Goal: Feedback & Contribution: Submit feedback/report problem

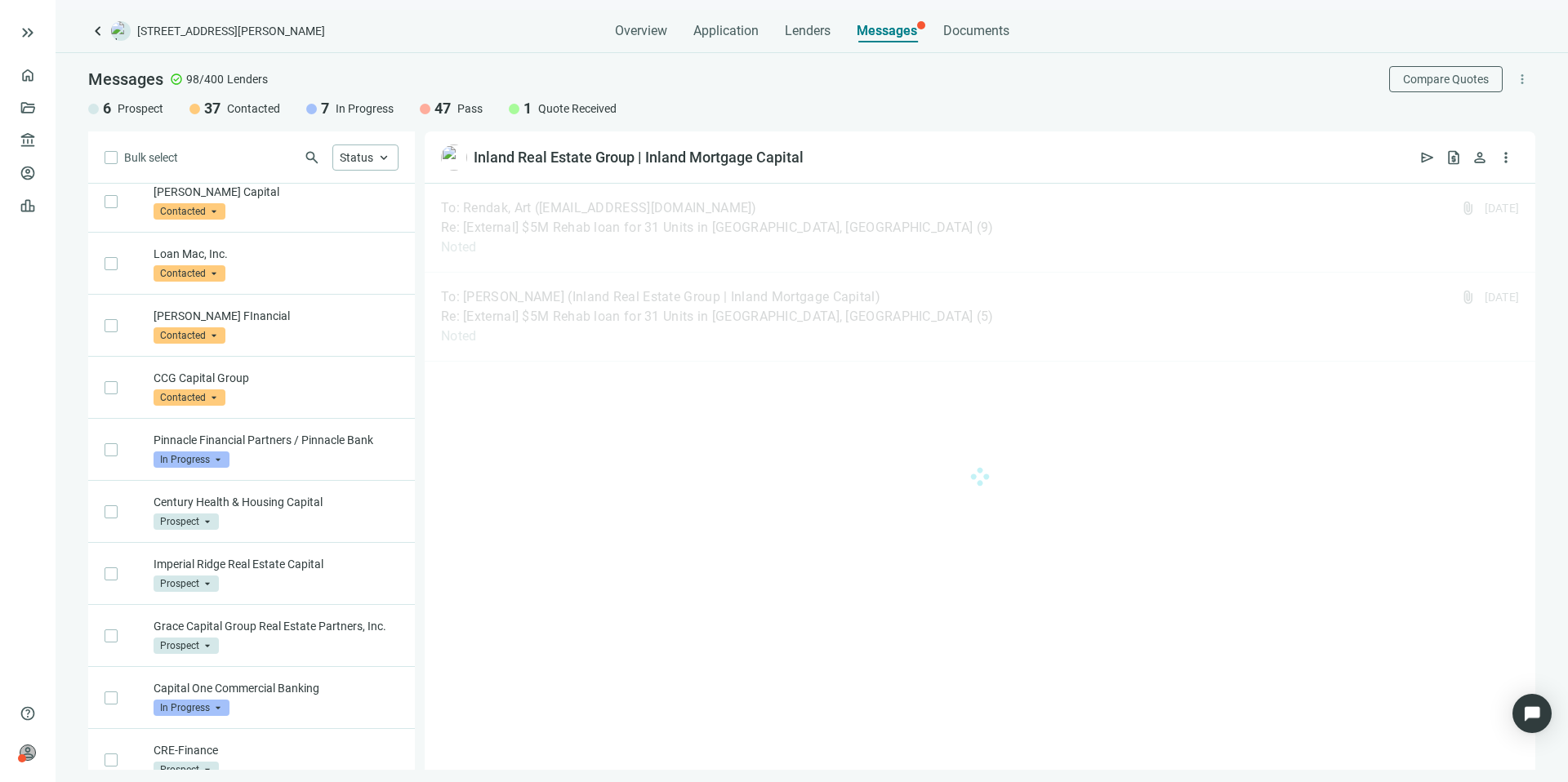
scroll to position [2726, 0]
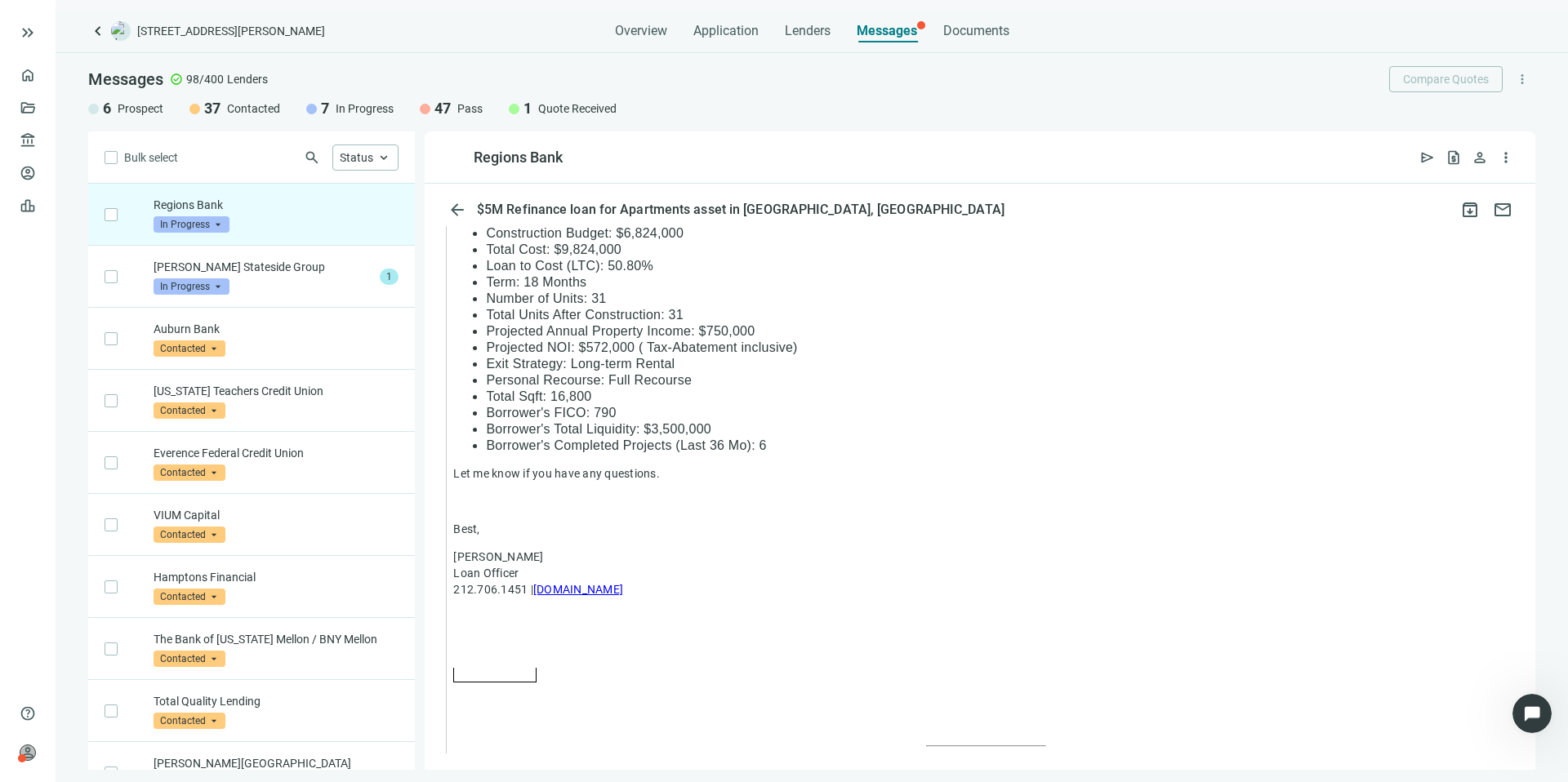
scroll to position [1558, 0]
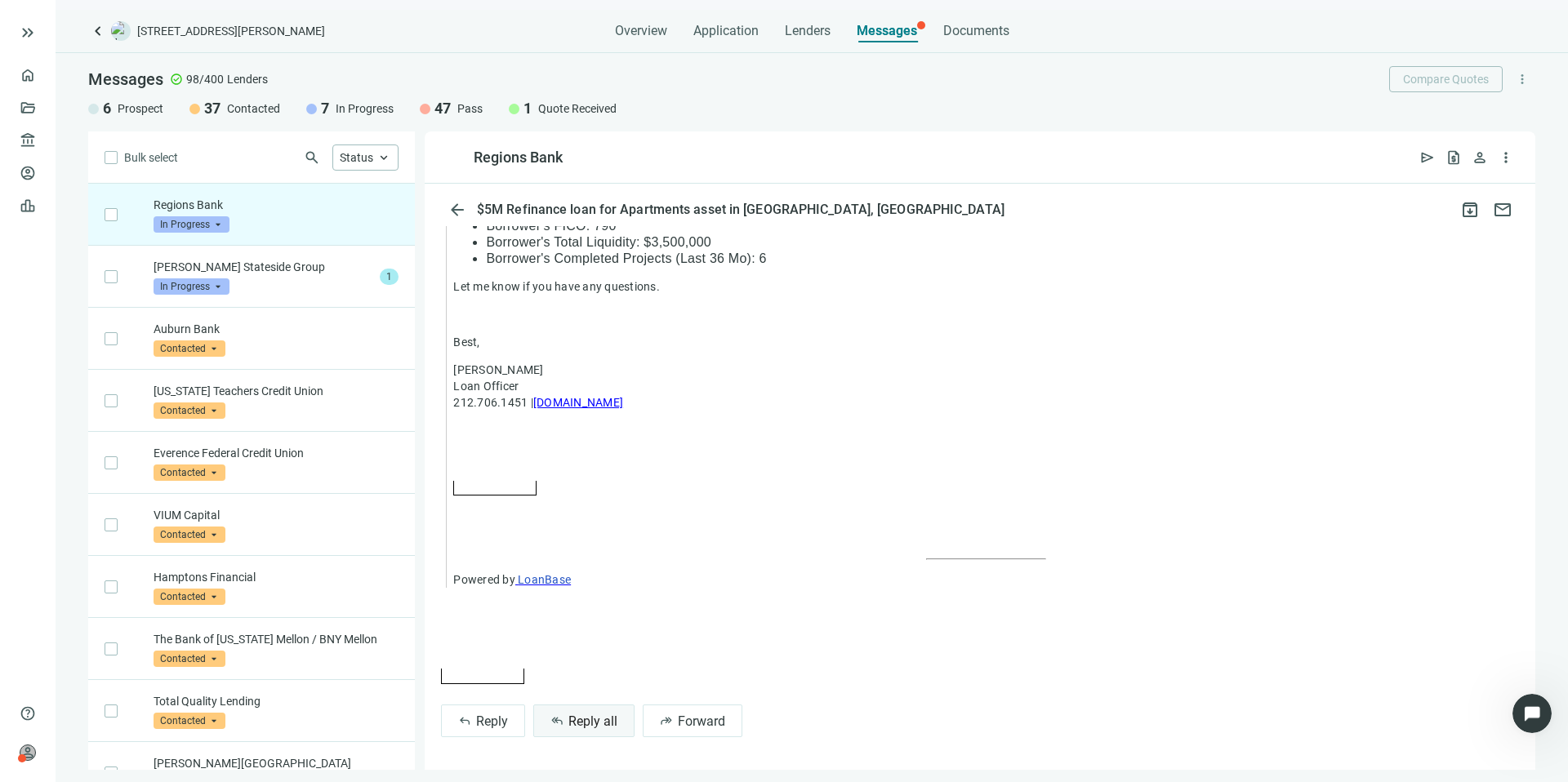
click at [577, 722] on span "Reply all" at bounding box center [593, 721] width 49 height 16
type textarea "**********"
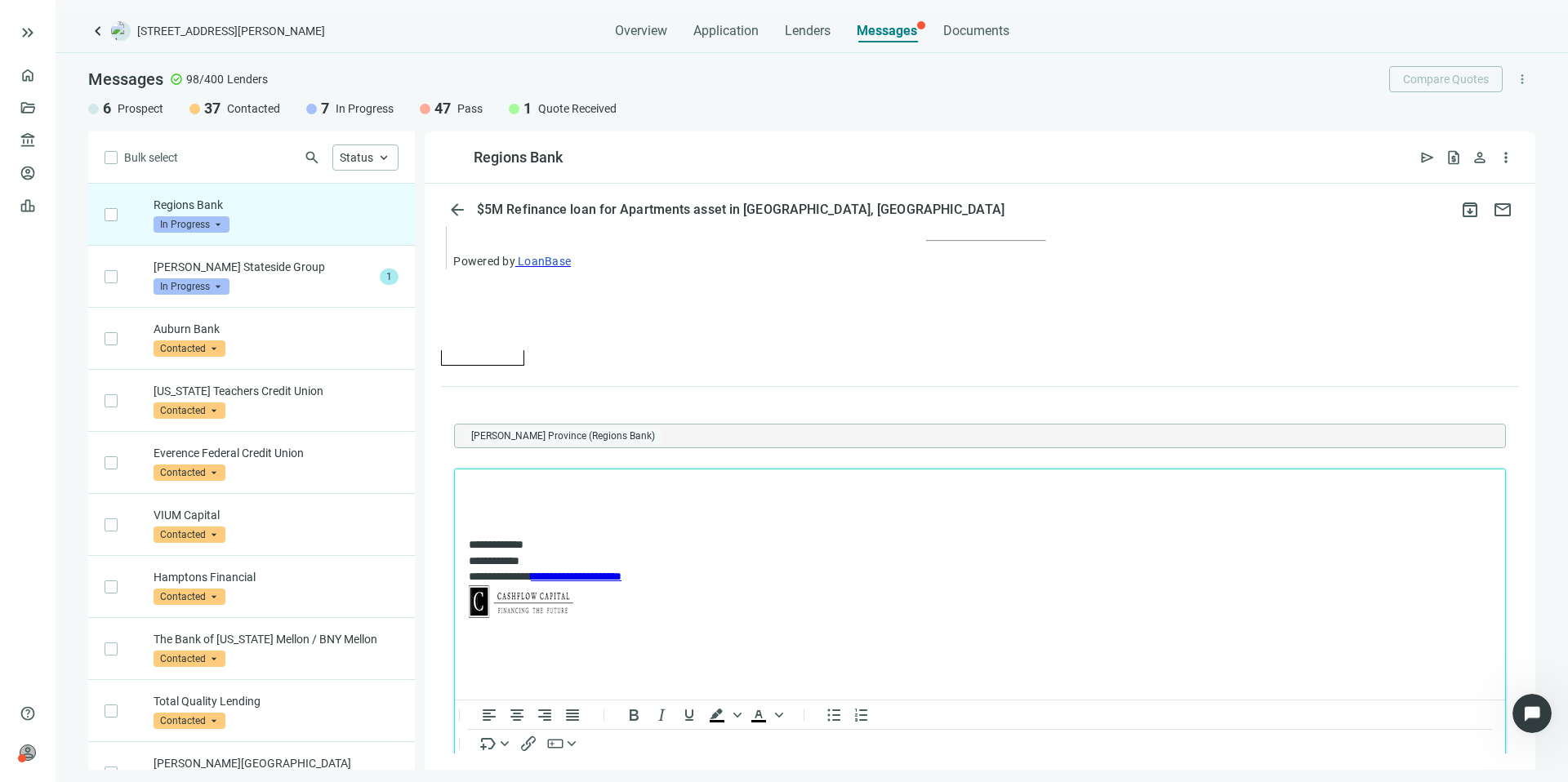
scroll to position [0, 0]
click at [534, 540] on div at bounding box center [527, 542] width 20 height 20
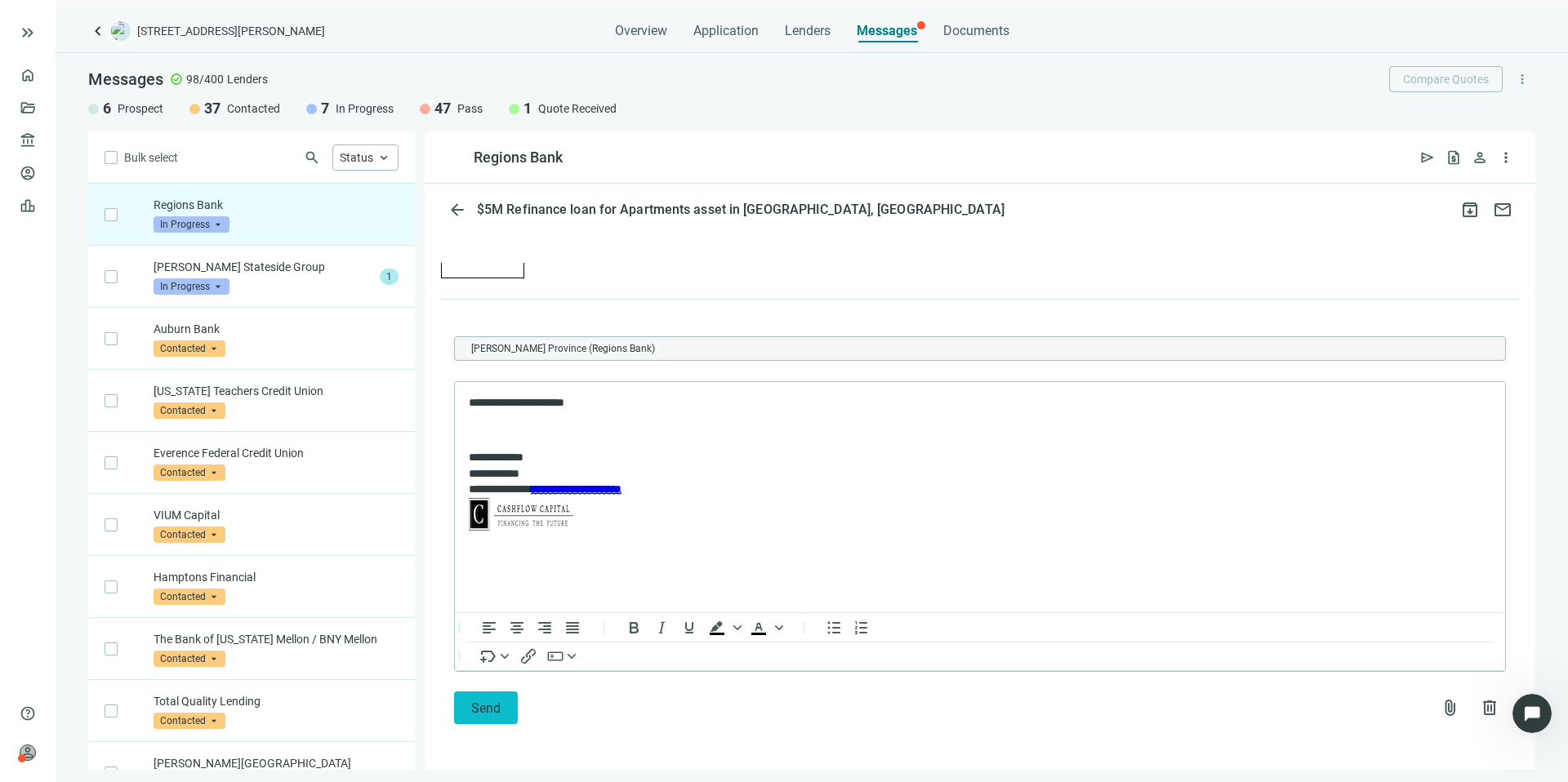
click at [492, 716] on span "Send" at bounding box center [486, 708] width 29 height 16
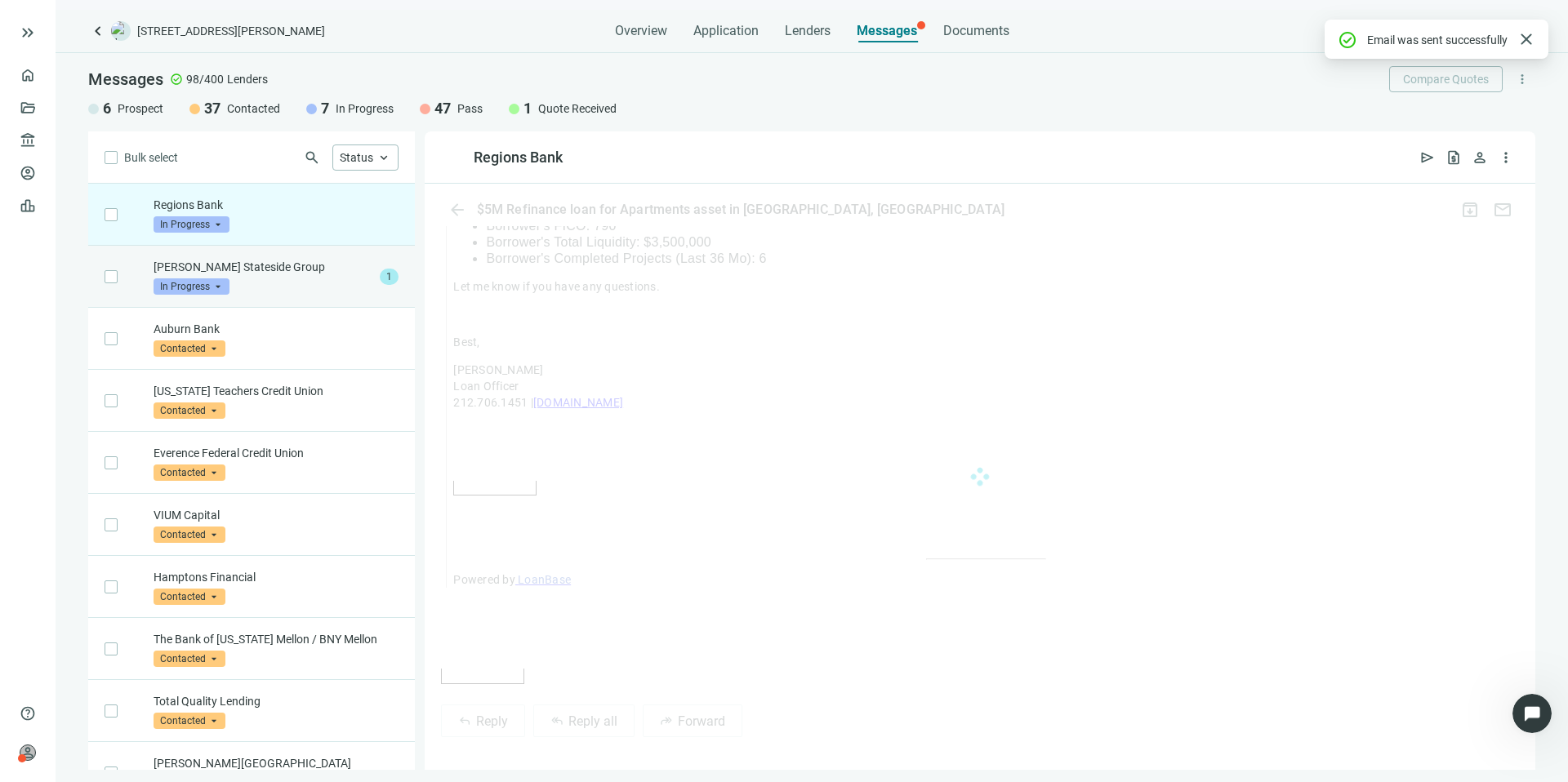
scroll to position [1911, 0]
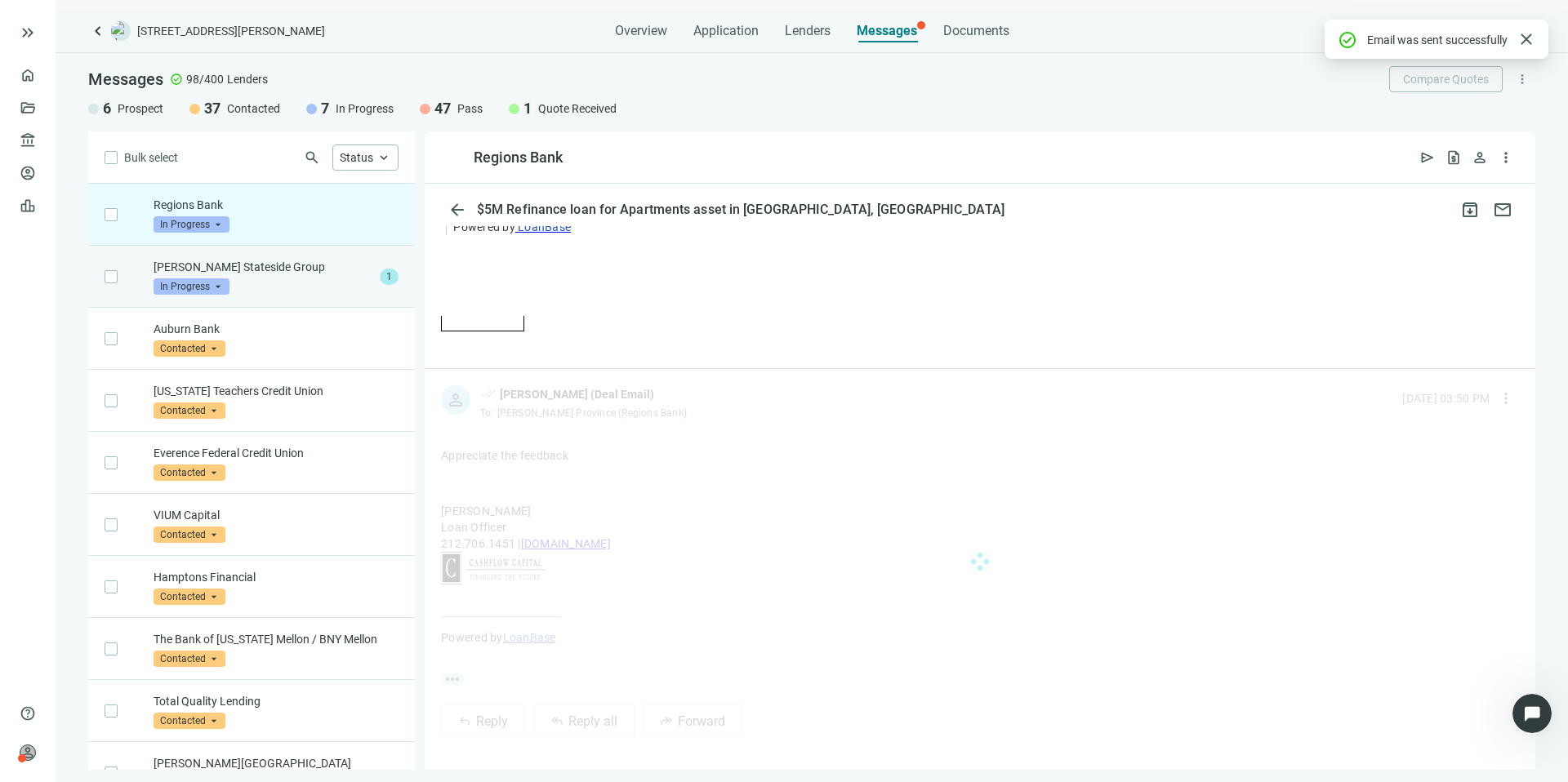
click at [310, 274] on p "[PERSON_NAME] Stateside Group" at bounding box center [263, 267] width 220 height 16
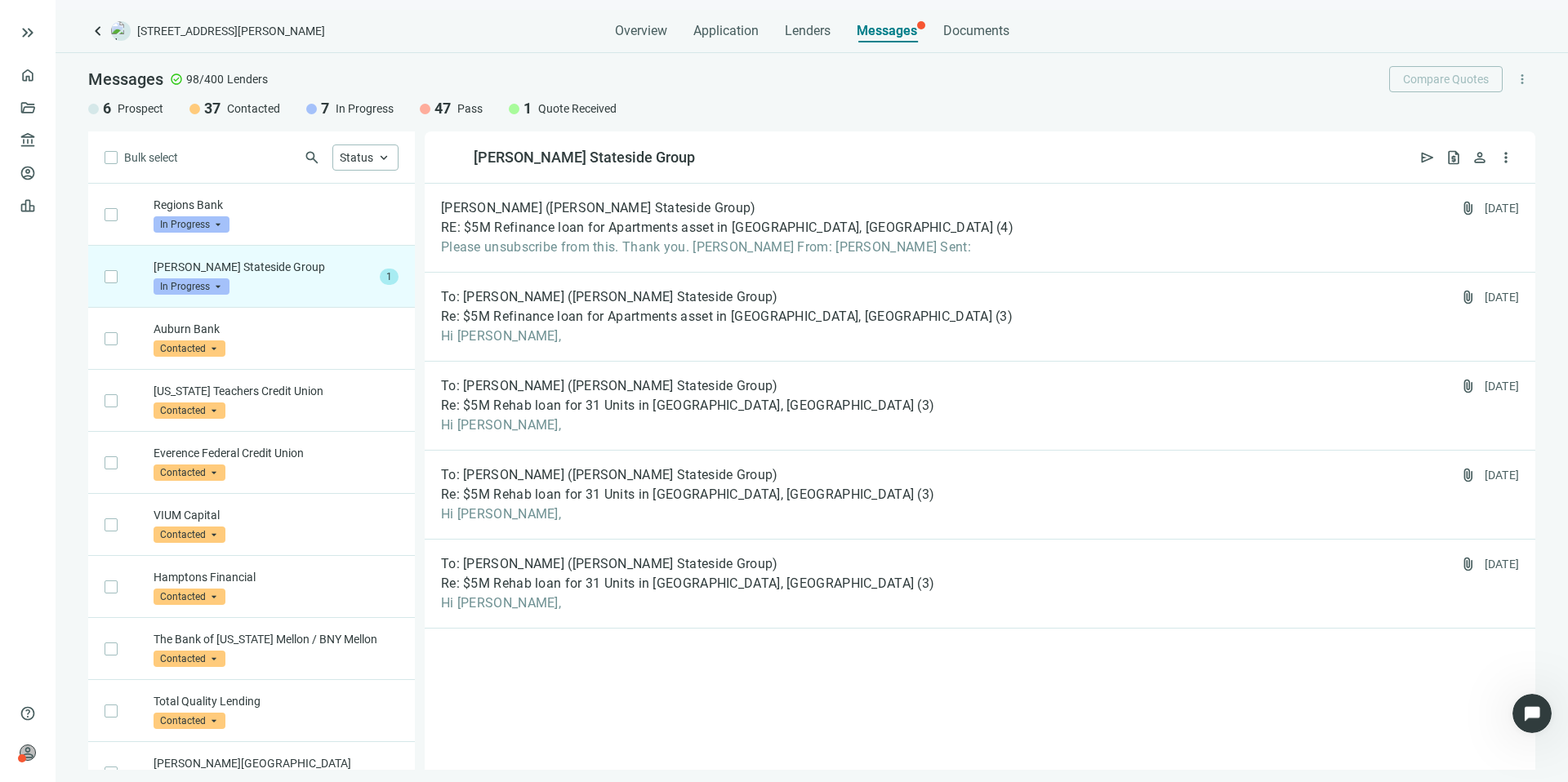
click at [218, 281] on span "In Progress" at bounding box center [191, 286] width 76 height 16
click at [201, 466] on span "Pass" at bounding box center [187, 463] width 35 height 16
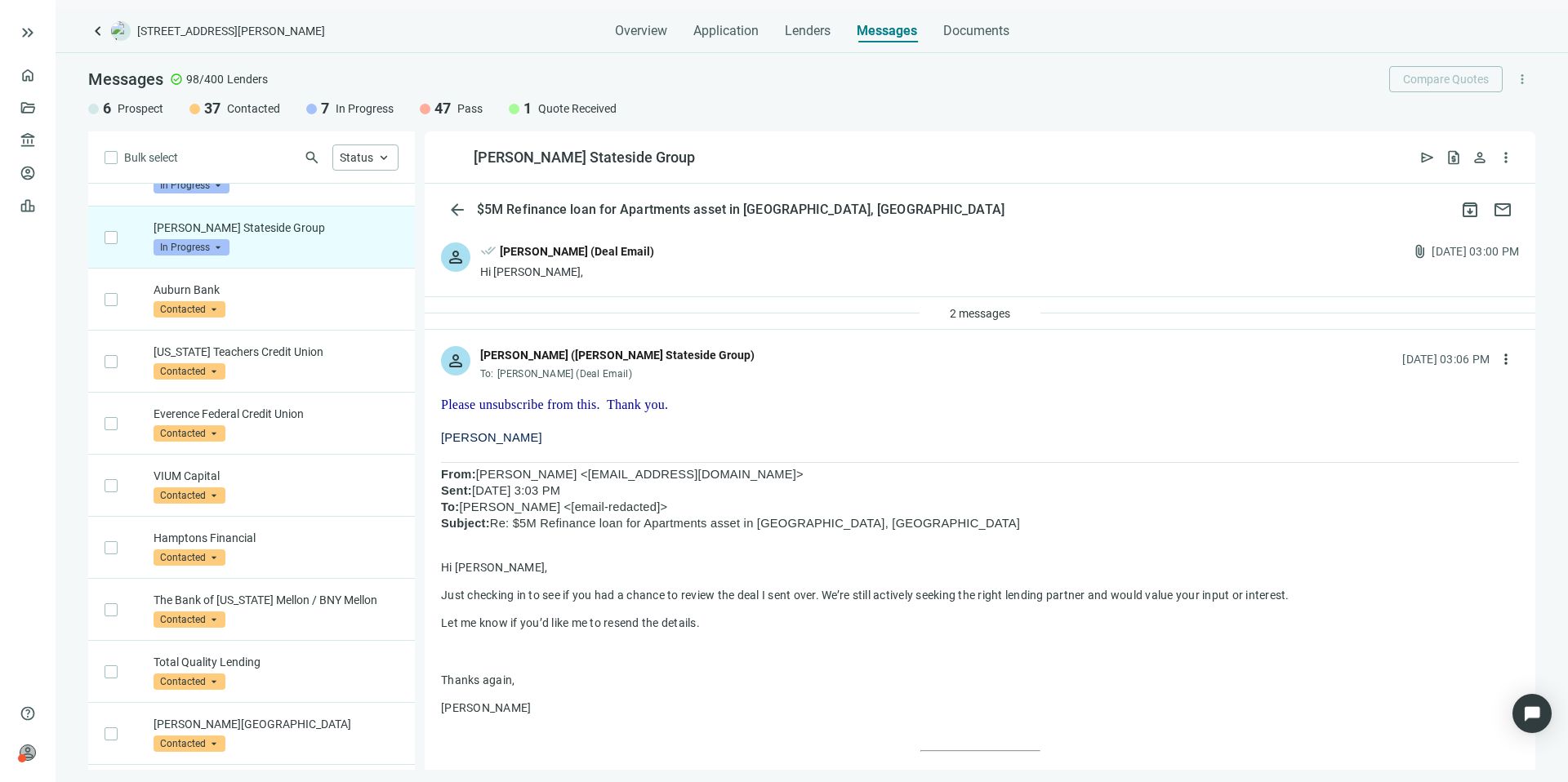
scroll to position [62, 0]
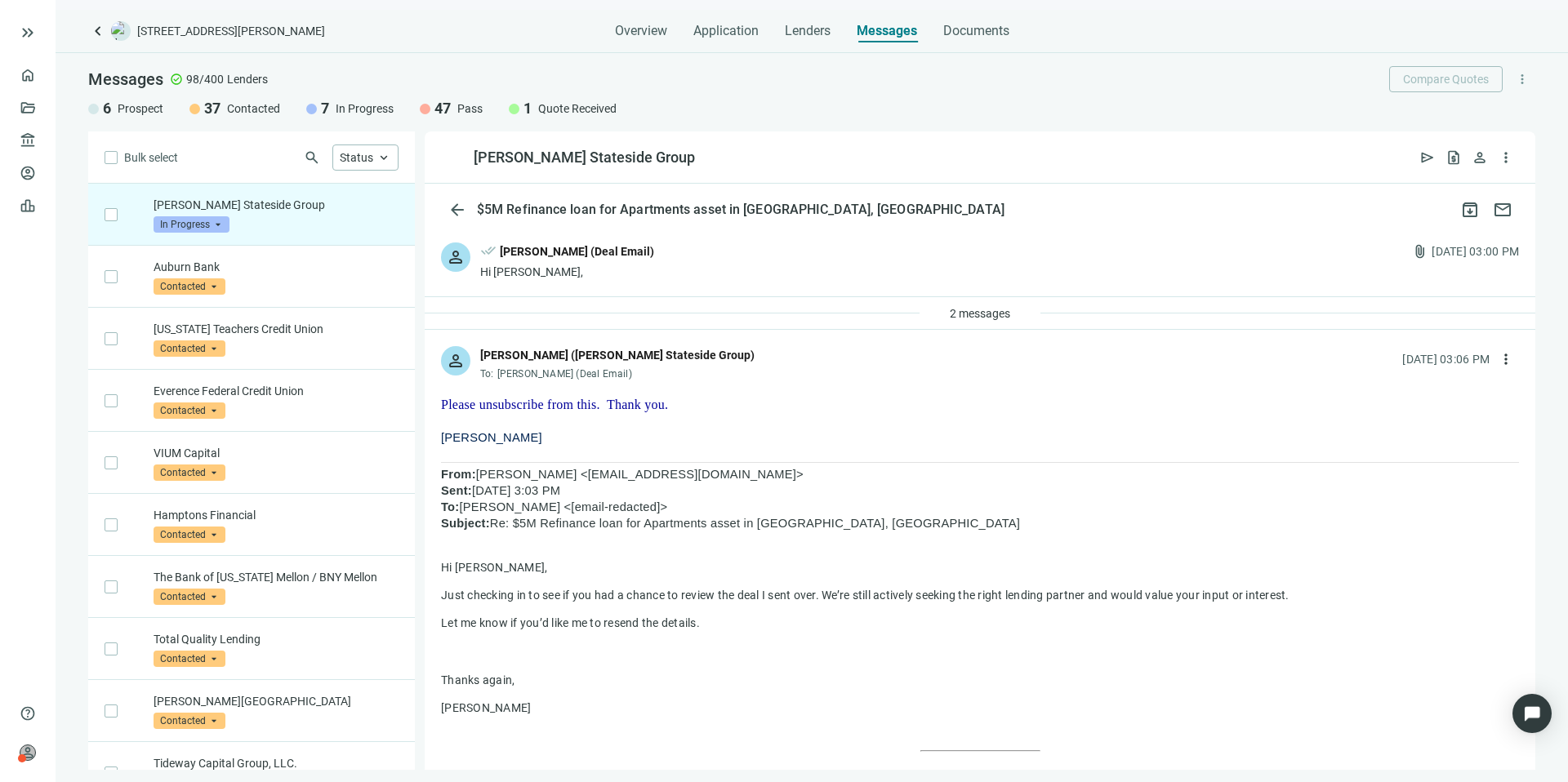
drag, startPoint x: 546, startPoint y: 447, endPoint x: 440, endPoint y: 408, distance: 112.9
click at [698, 358] on div "person Rex Tilley (Churchill Stateside Group) To: Kevin A Jones (Deal Email) 08…" at bounding box center [980, 357] width 1111 height 54
drag, startPoint x: 684, startPoint y: 355, endPoint x: 483, endPoint y: 357, distance: 201.0
click at [483, 357] on div "person Rex Tilley (Churchill Stateside Group) To: Kevin A Jones (Deal Email) 08…" at bounding box center [980, 357] width 1111 height 54
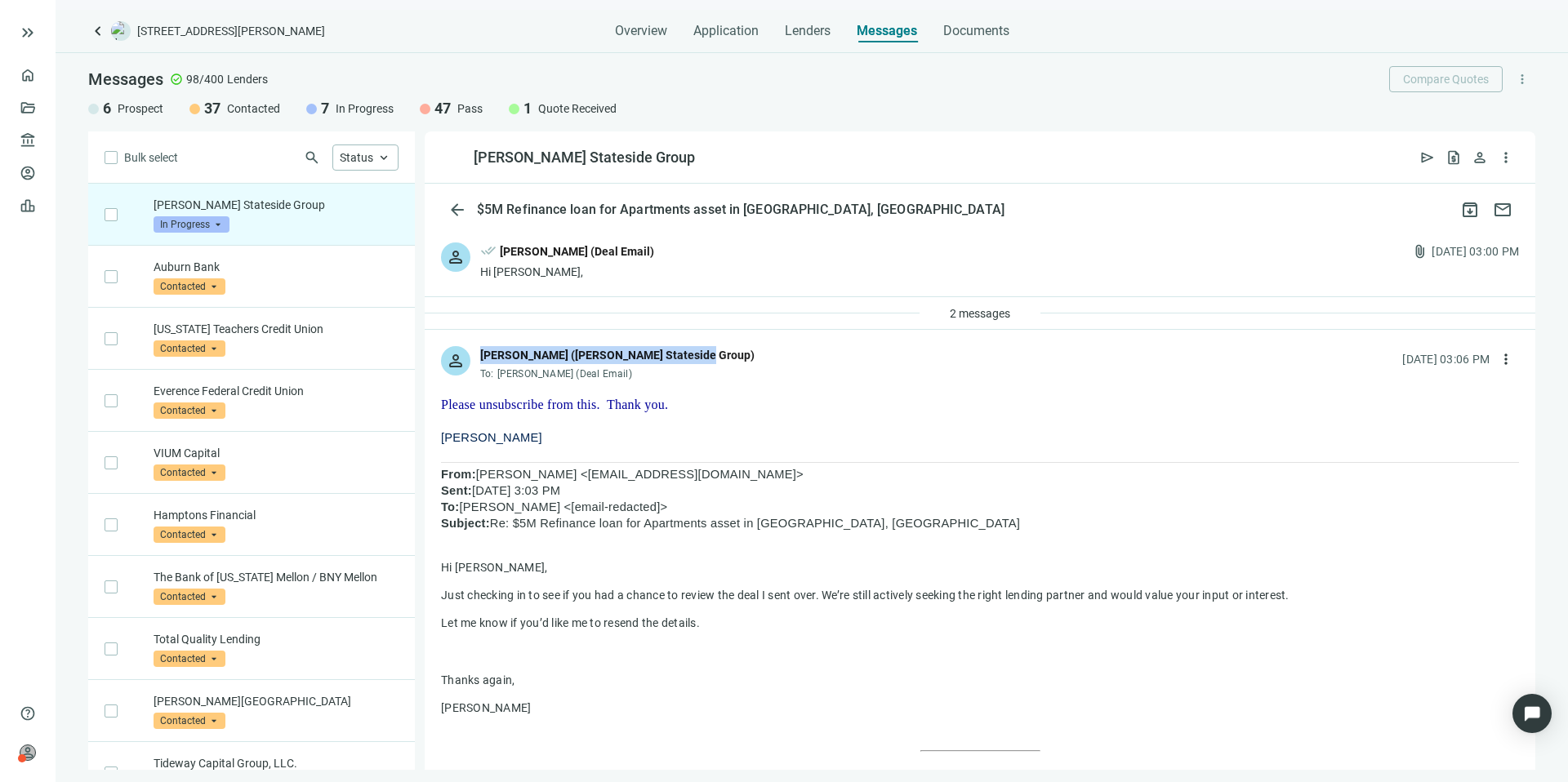
copy div "[PERSON_NAME] ([PERSON_NAME] Stateside Group)"
click at [1516, 708] on div "Open Intercom Messenger" at bounding box center [1532, 714] width 43 height 43
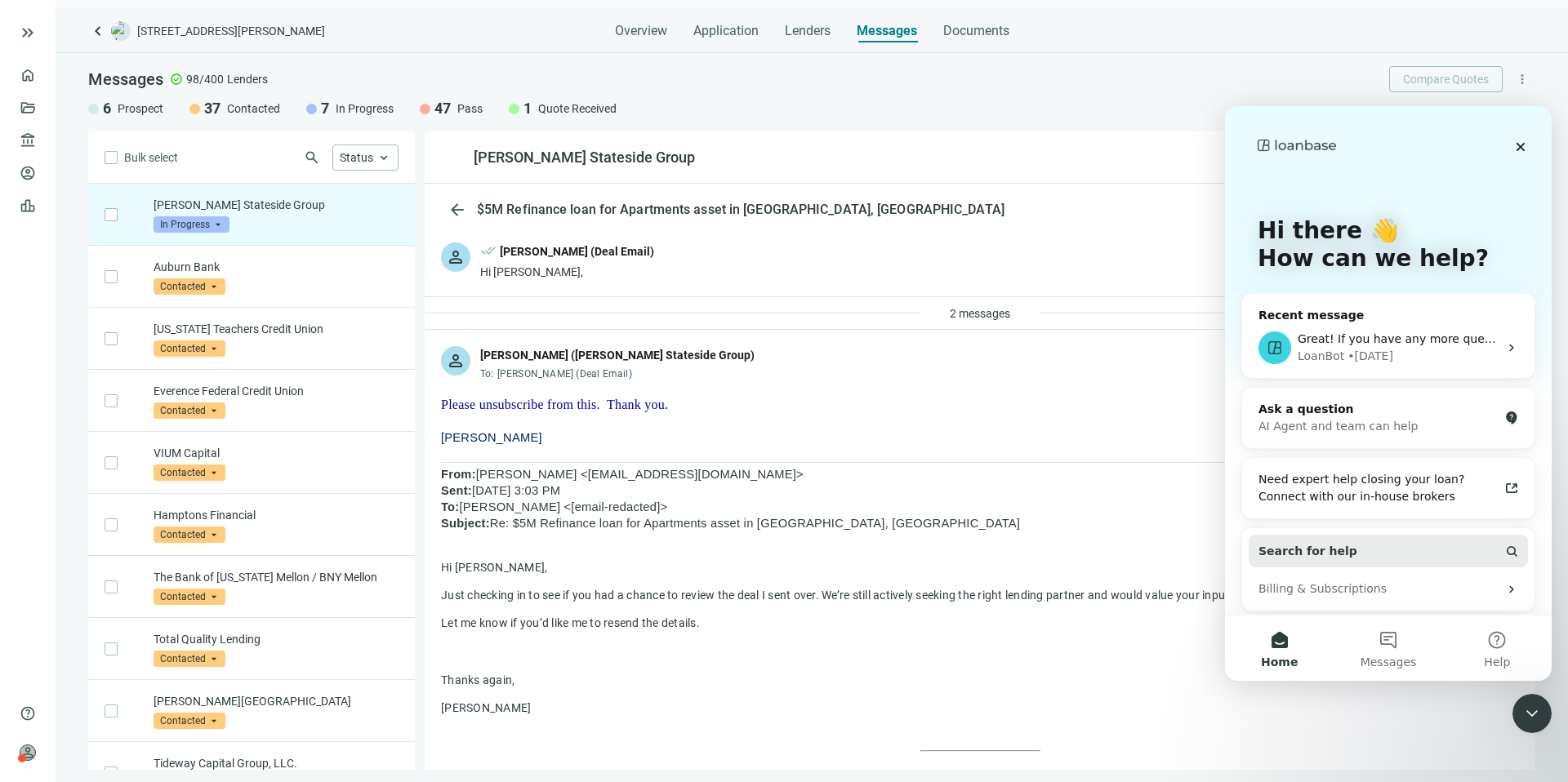
scroll to position [10, 0]
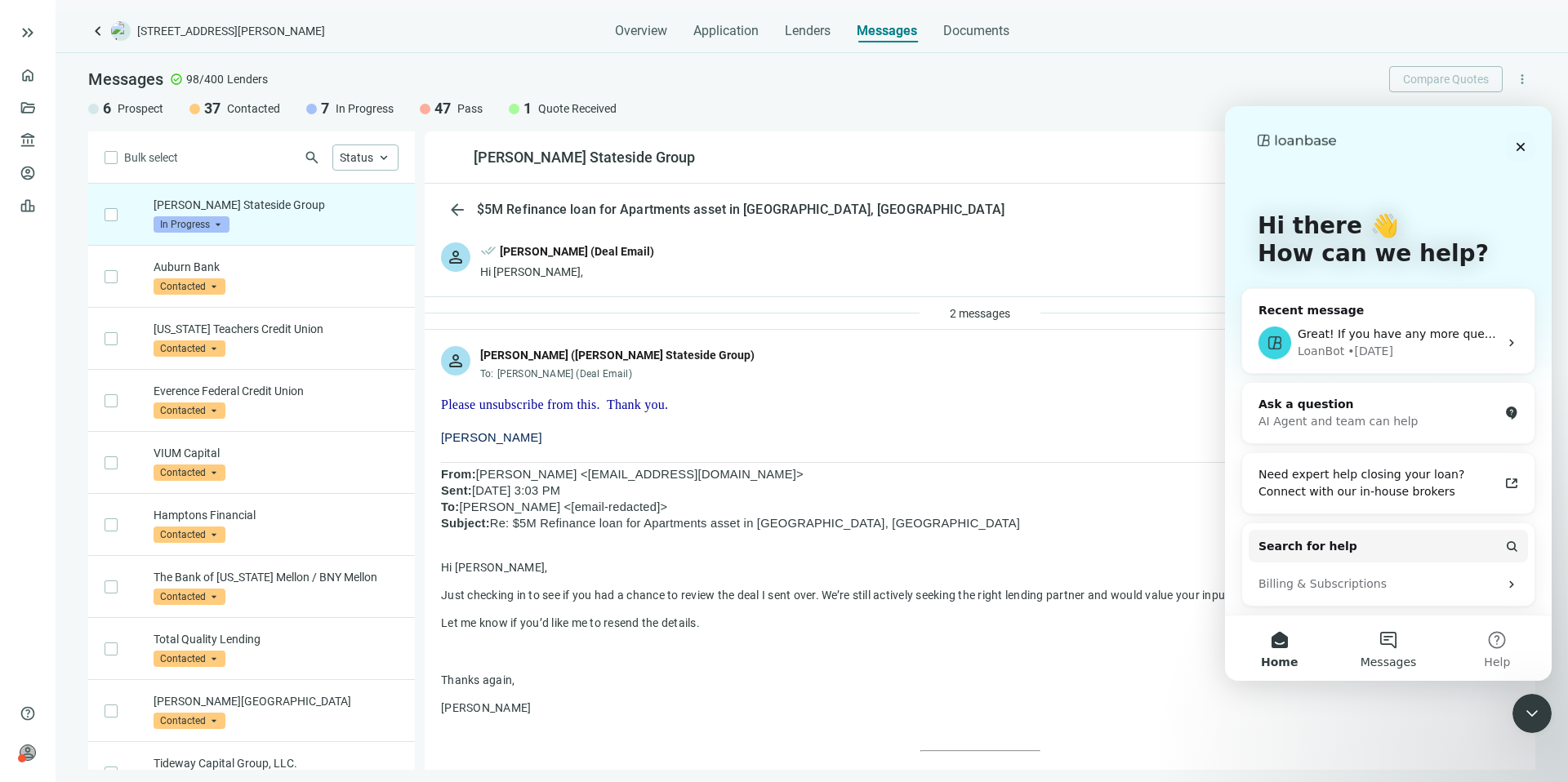
click at [1386, 646] on button "Messages" at bounding box center [1387, 649] width 109 height 65
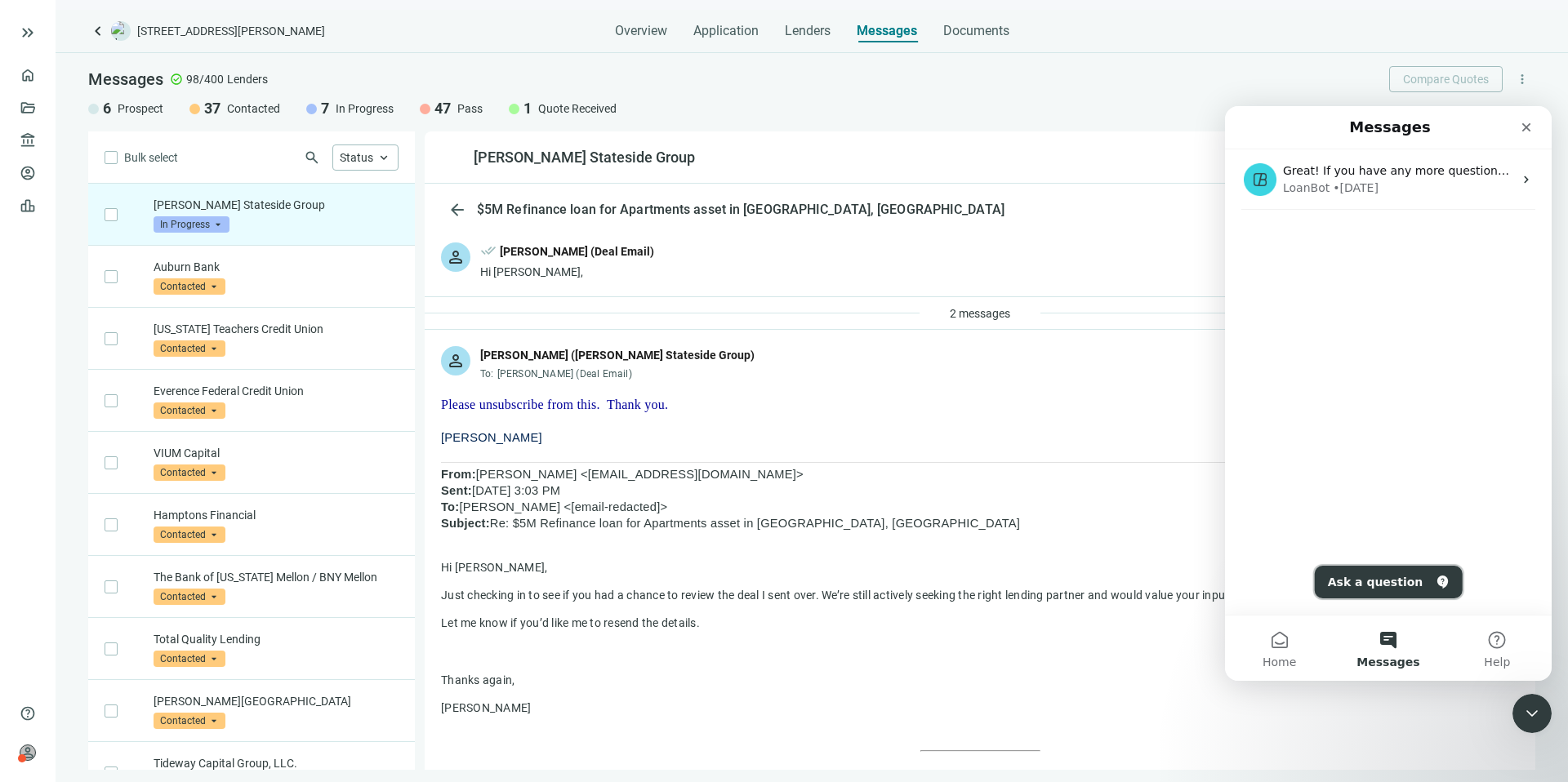
click at [1380, 579] on button "Ask a question" at bounding box center [1388, 582] width 148 height 33
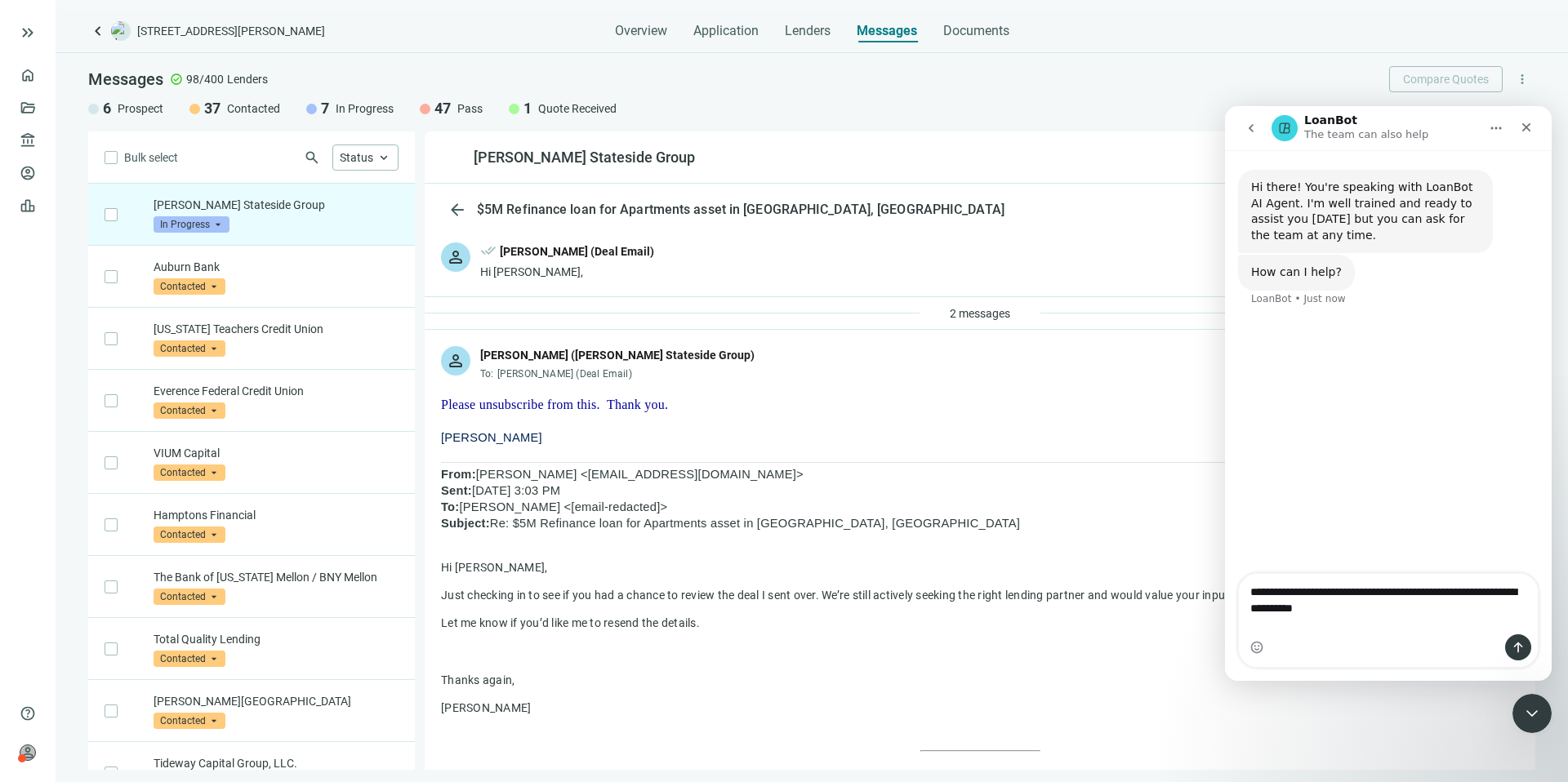
type textarea "**********"
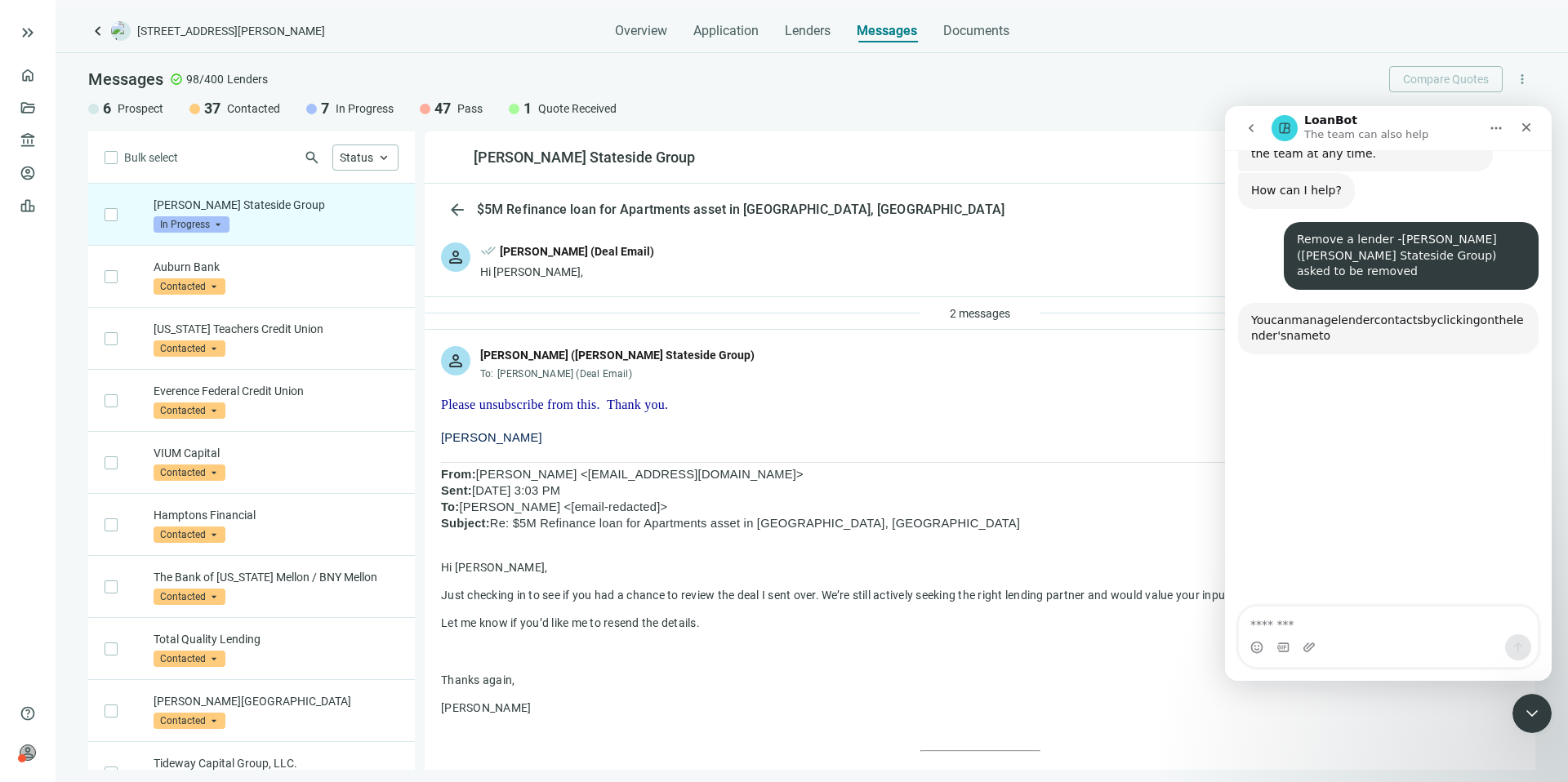
scroll to position [158, 0]
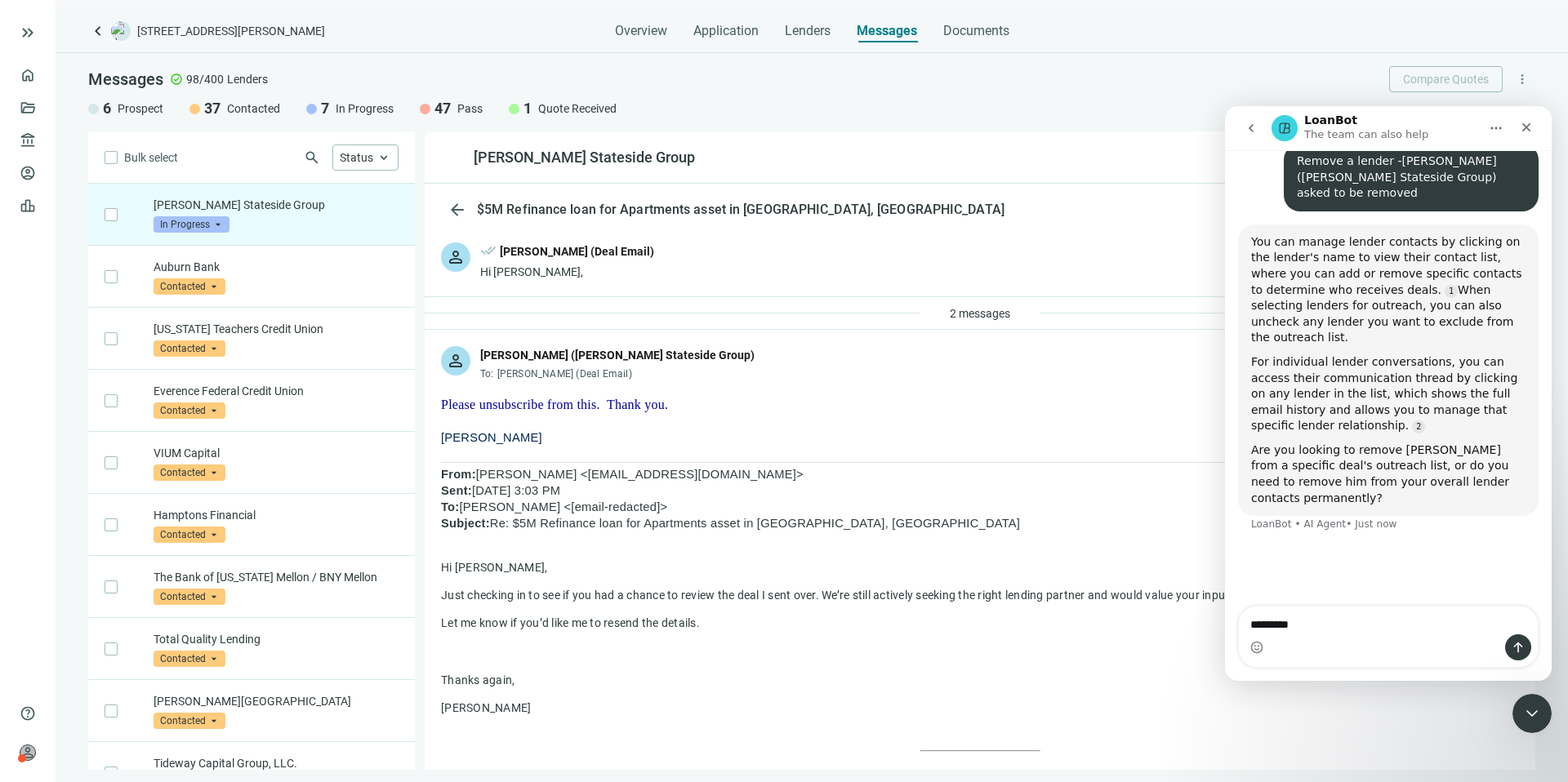
type textarea "*********"
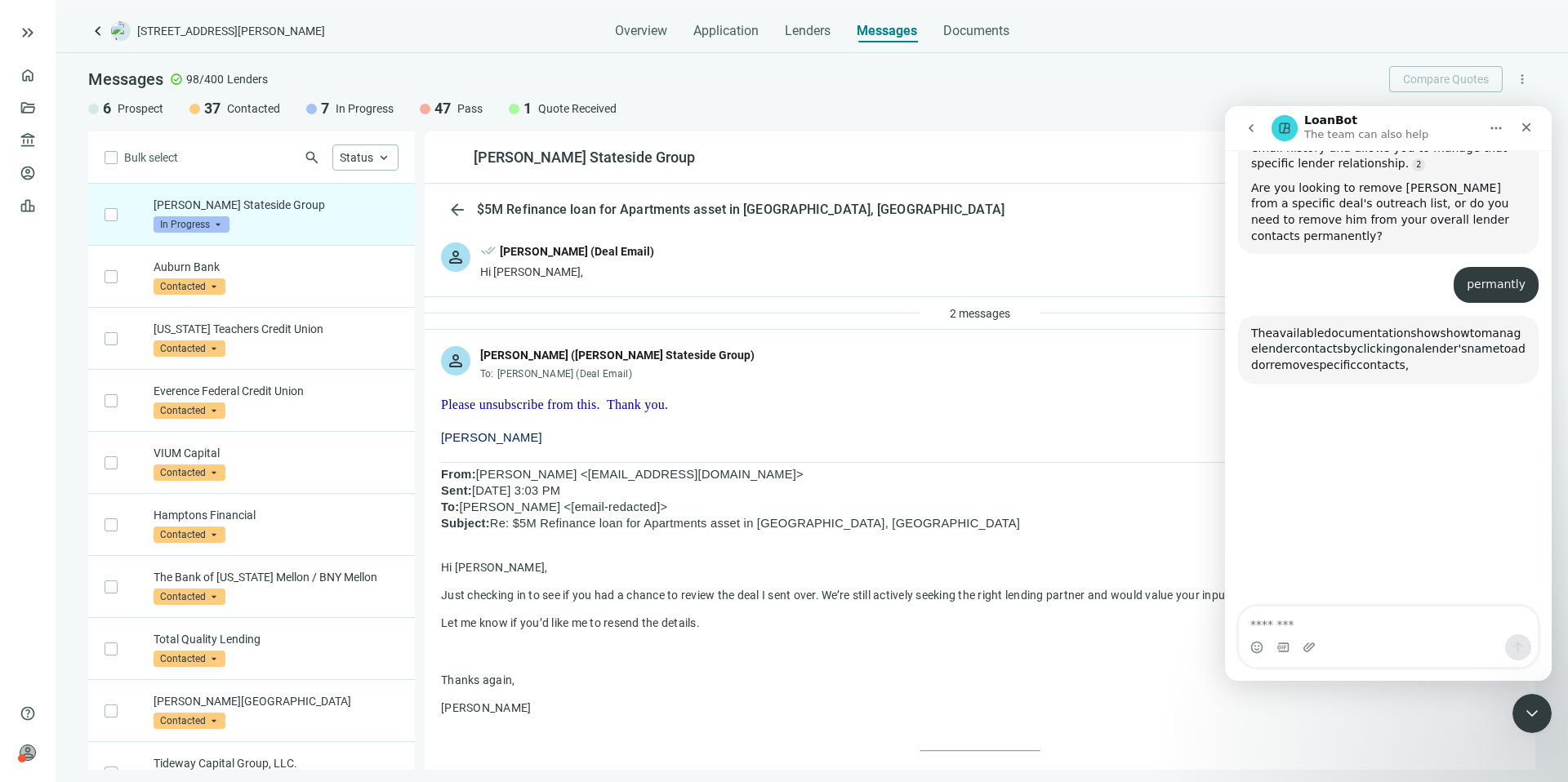
scroll to position [511, 0]
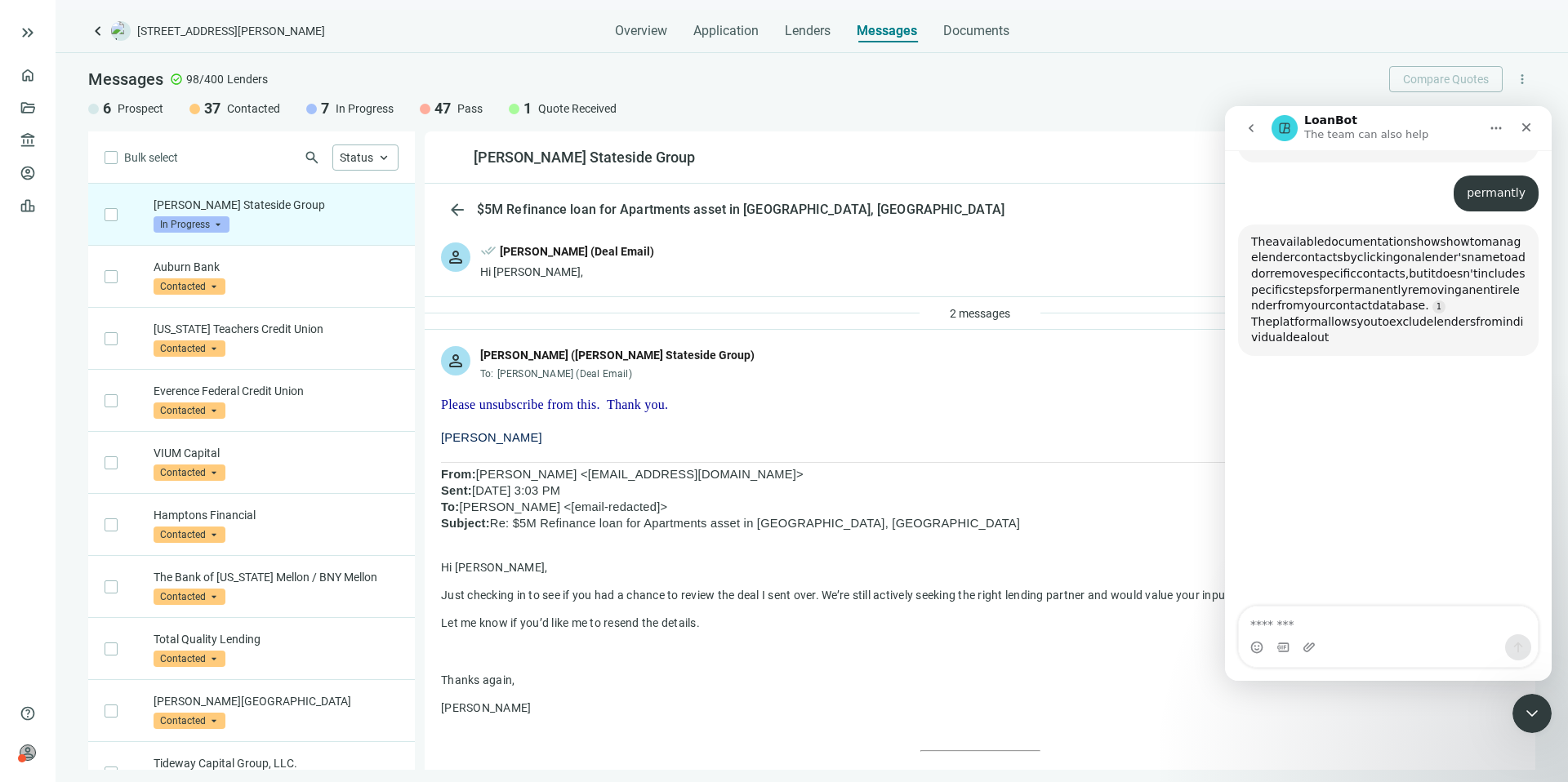
click at [1366, 134] on p "The team can also help" at bounding box center [1366, 135] width 124 height 16
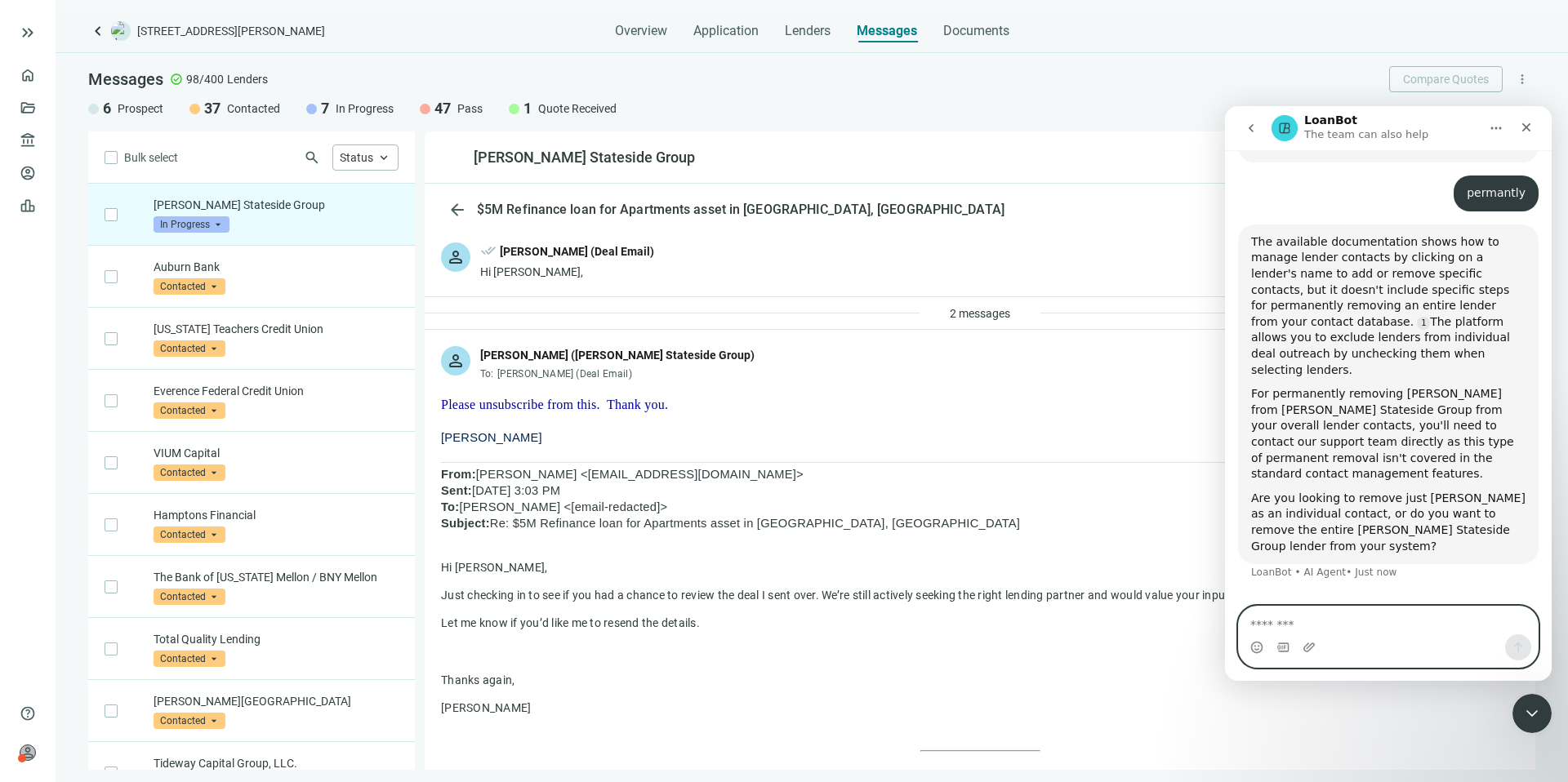
click at [1349, 621] on textarea "Message…" at bounding box center [1388, 621] width 299 height 28
type textarea "**********"
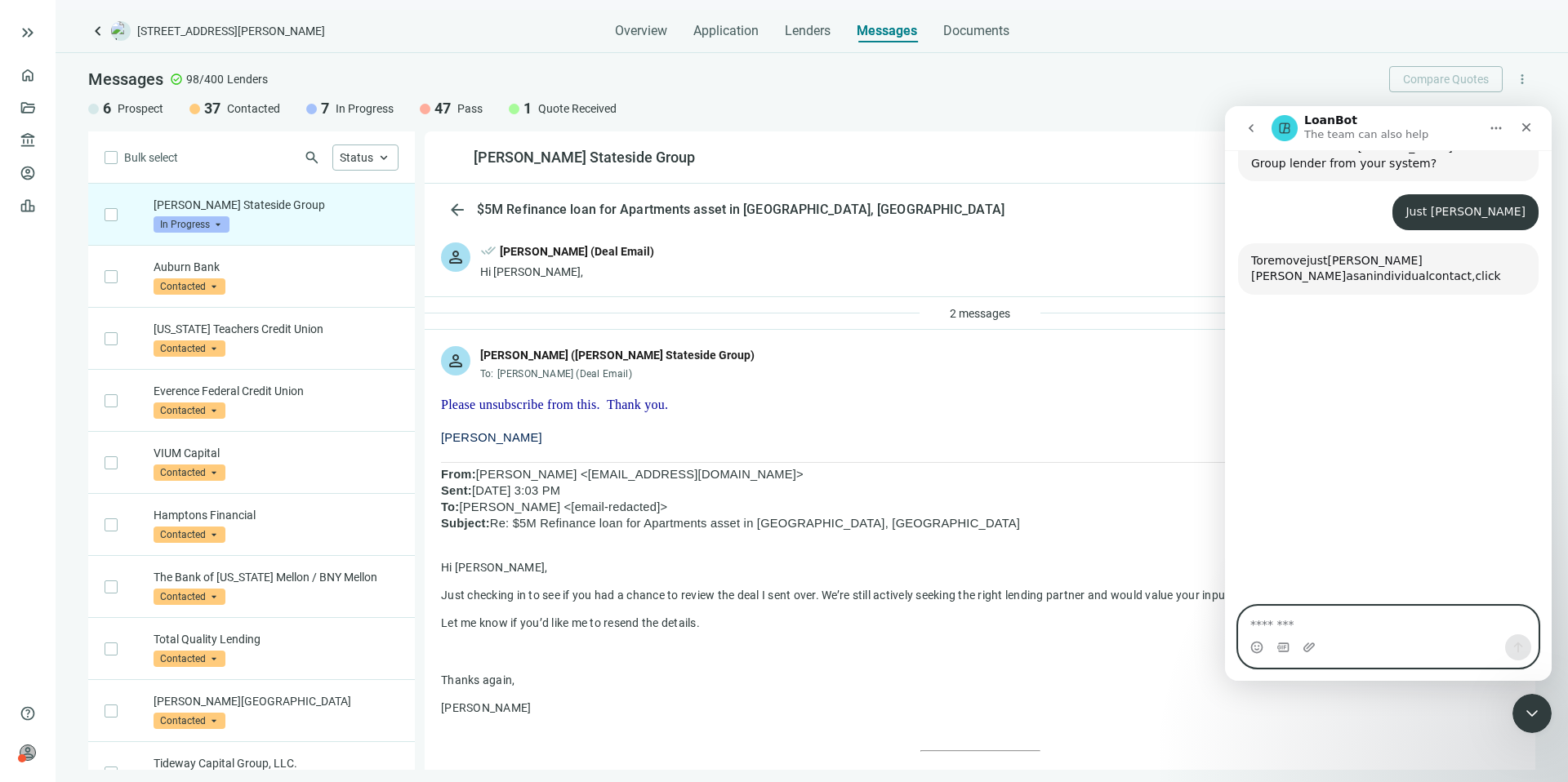
scroll to position [897, 0]
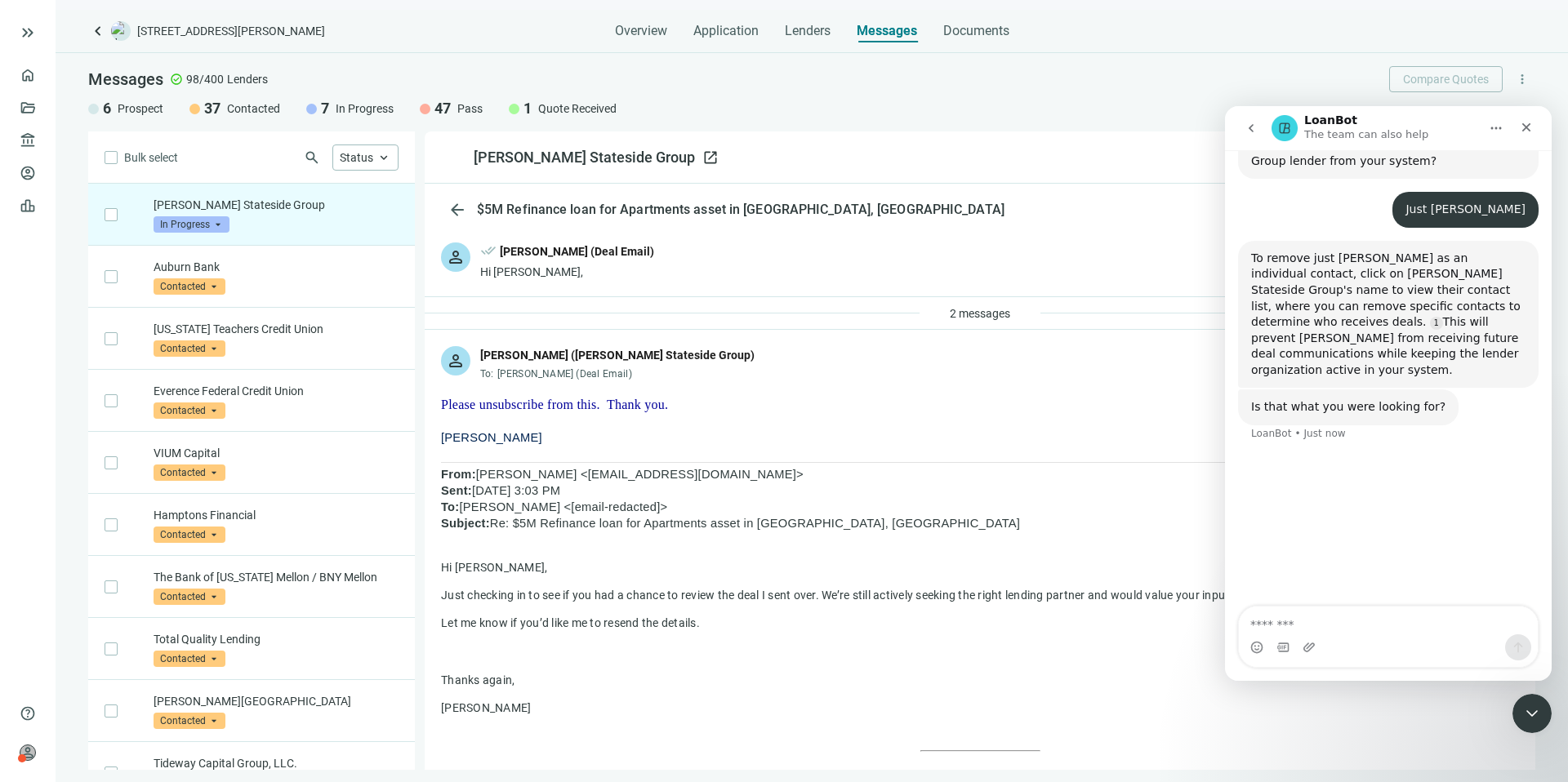
click at [703, 157] on span "open_in_new" at bounding box center [711, 158] width 16 height 16
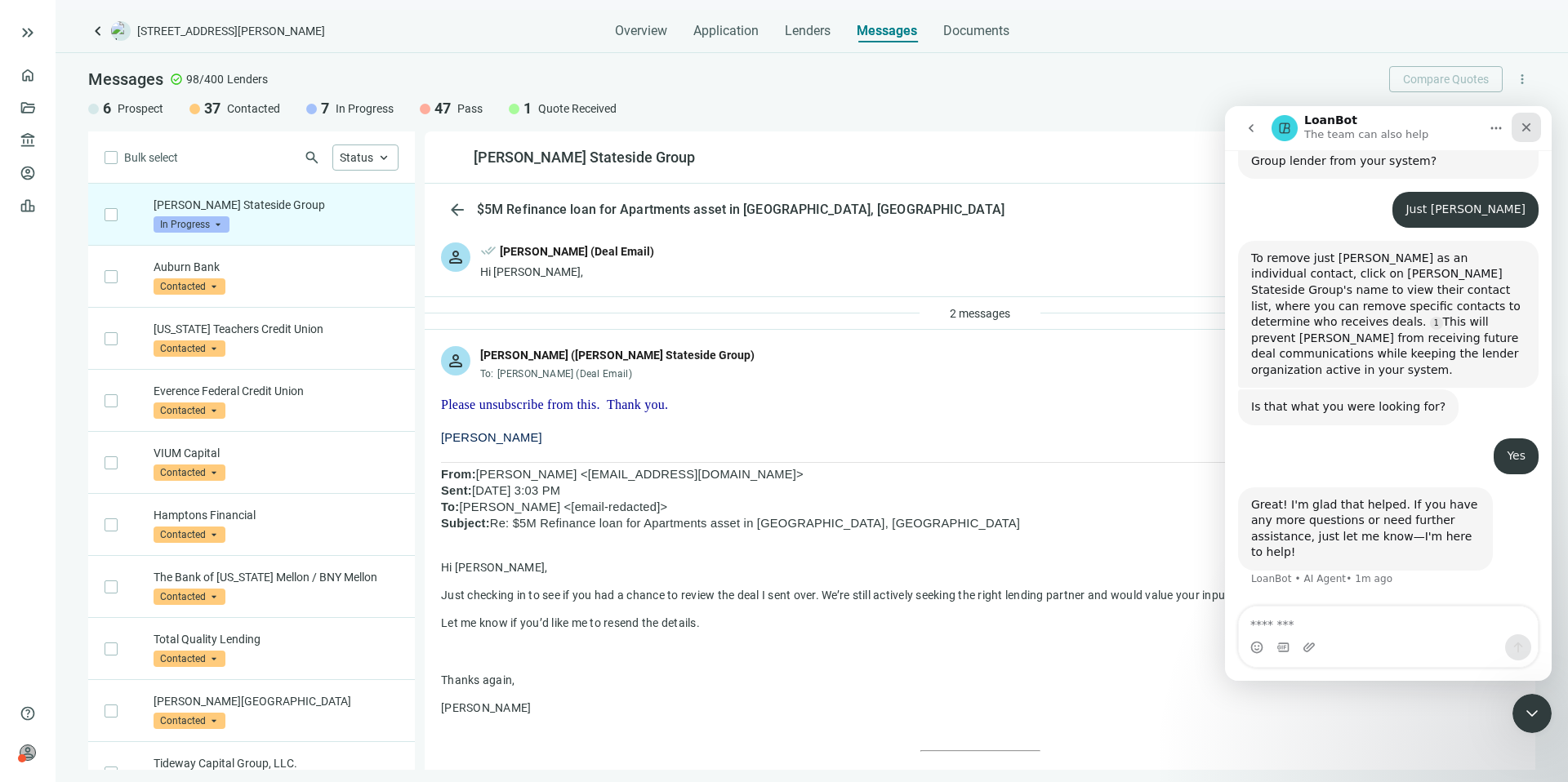
click at [1531, 130] on icon "Close" at bounding box center [1526, 128] width 13 height 13
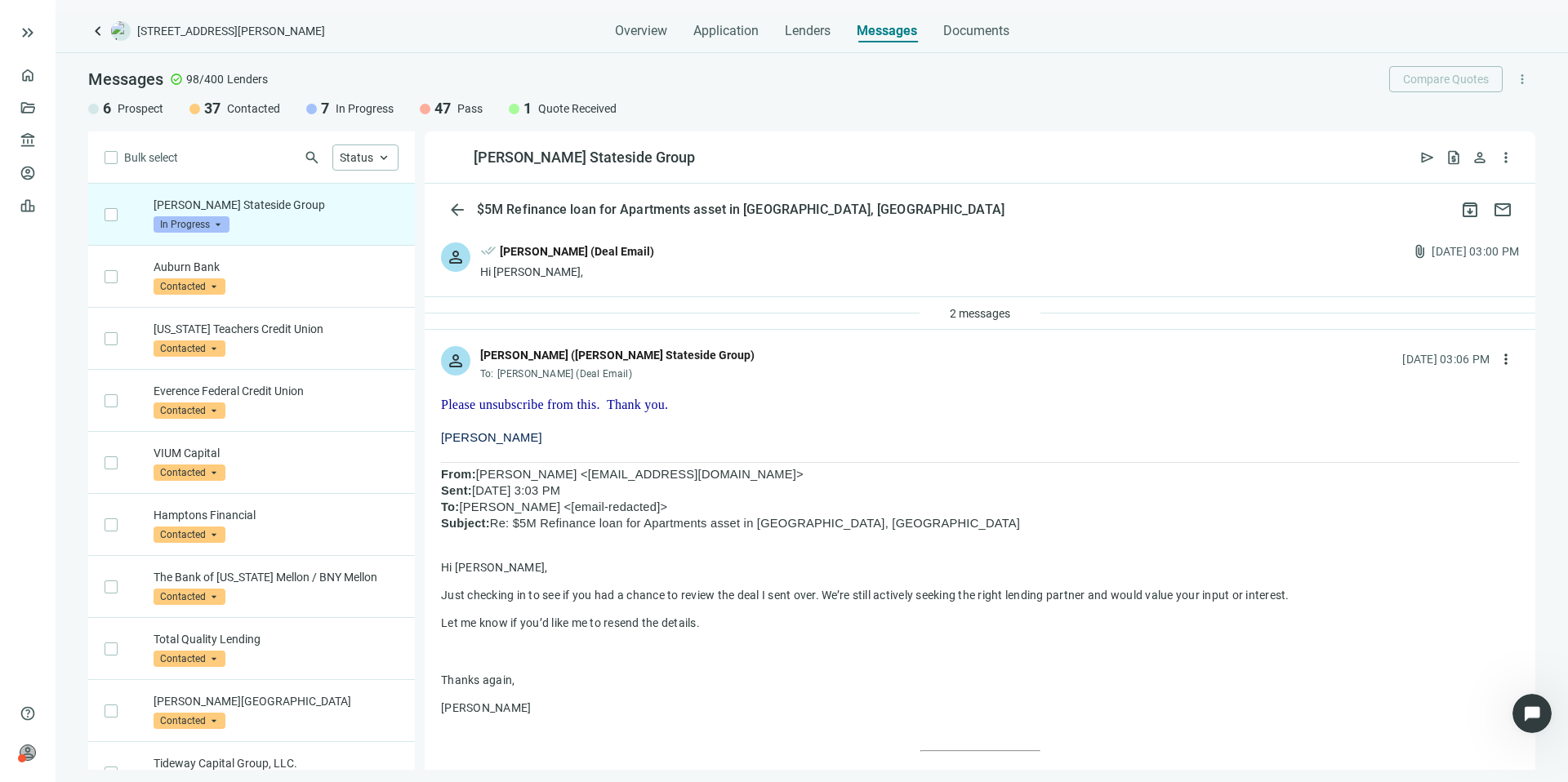
scroll to position [817, 0]
click at [1498, 357] on span "more_vert" at bounding box center [1506, 359] width 16 height 16
click at [1196, 408] on p "Please unsubscribe from this. Thank you." at bounding box center [980, 405] width 1078 height 16
click at [967, 322] on button "2 messages" at bounding box center [980, 313] width 88 height 26
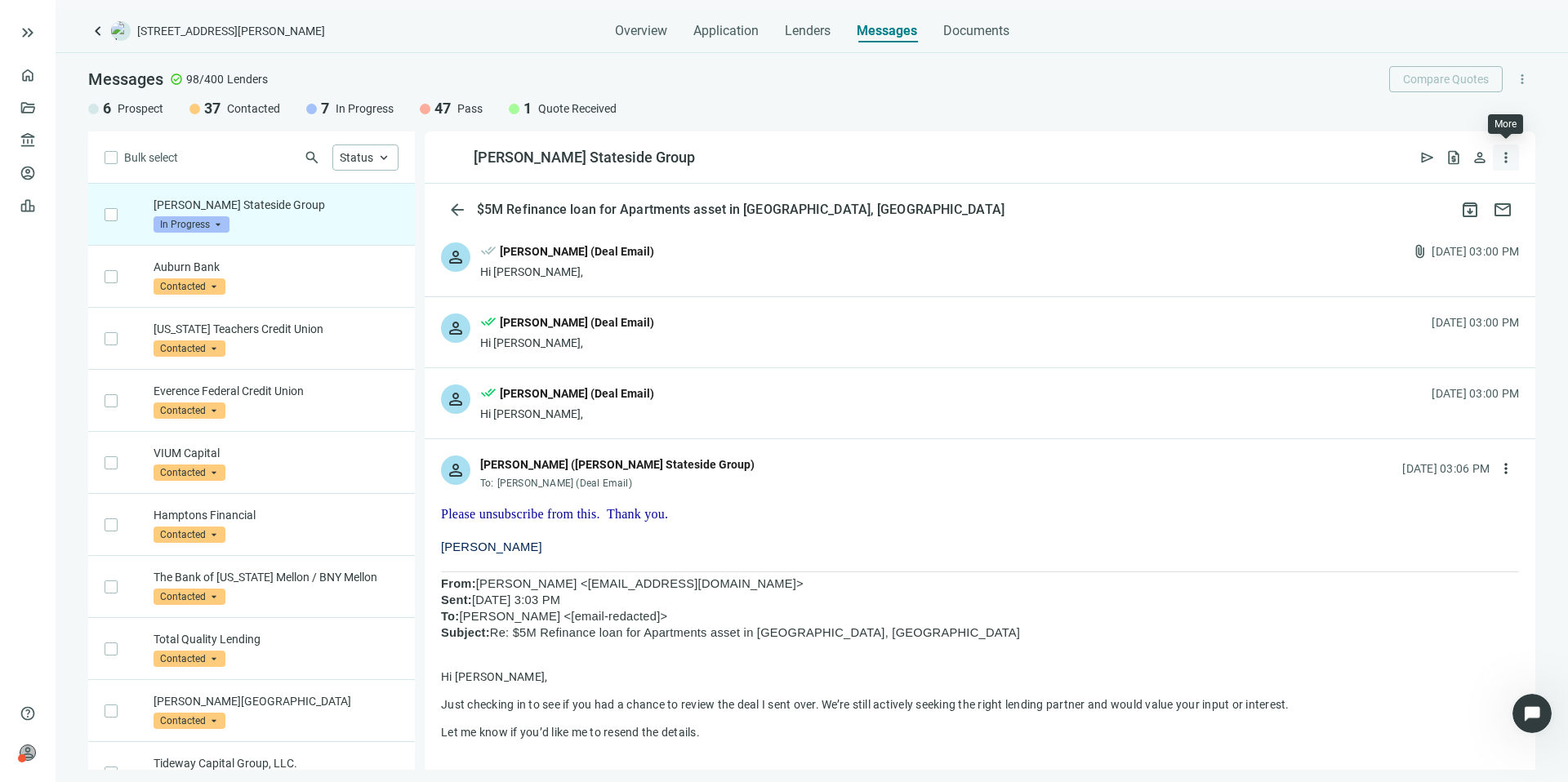
click at [1512, 155] on span "more_vert" at bounding box center [1506, 158] width 16 height 16
click at [1242, 259] on div "person done_all Kevin A Jones (Deal Email) Hi Rex, attach_file 08.16.2025, 03:0…" at bounding box center [980, 262] width 1111 height 70
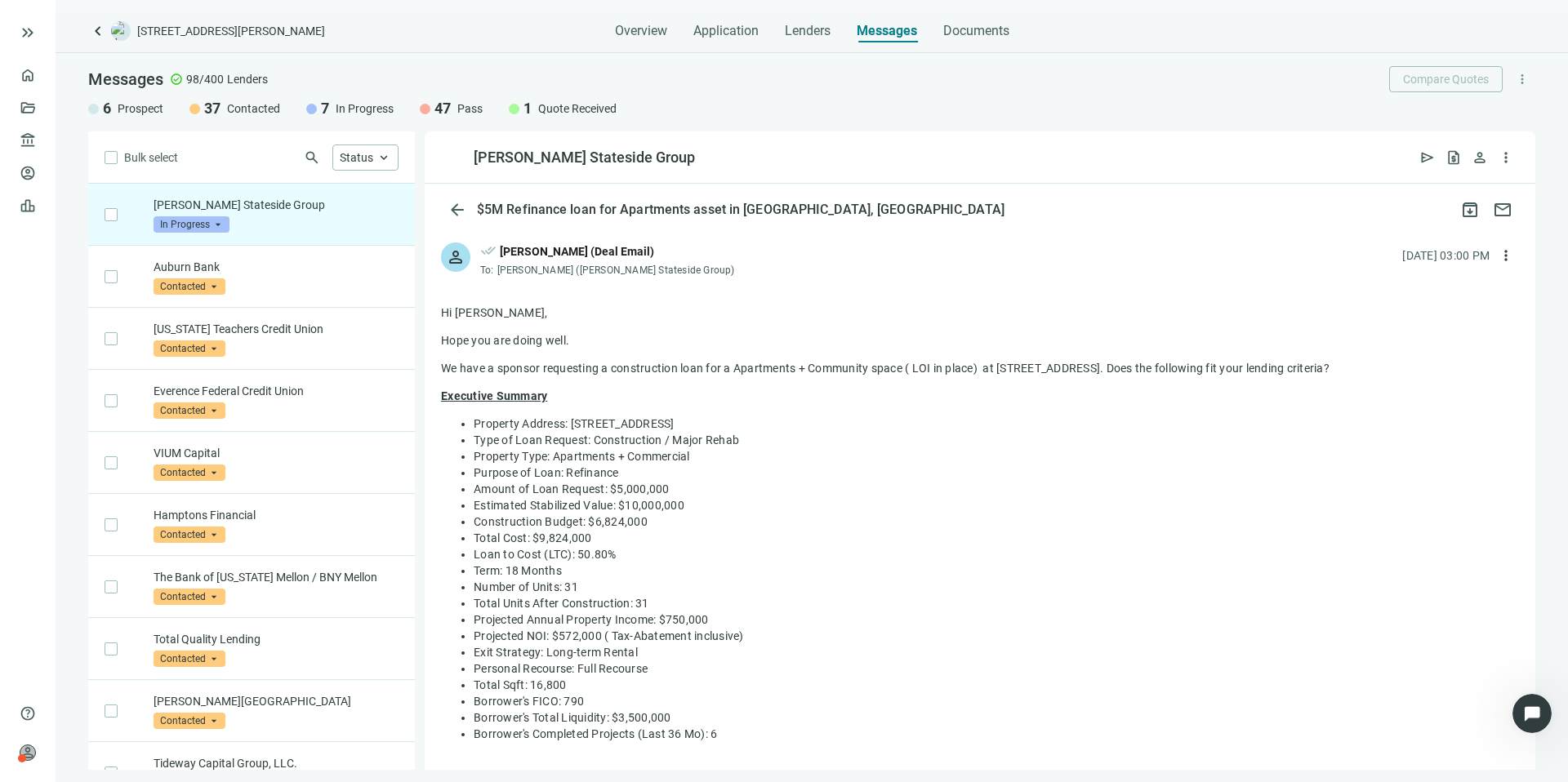
click at [227, 219] on span "In Progress" at bounding box center [191, 225] width 76 height 16
click at [193, 400] on span "Pass" at bounding box center [187, 401] width 35 height 16
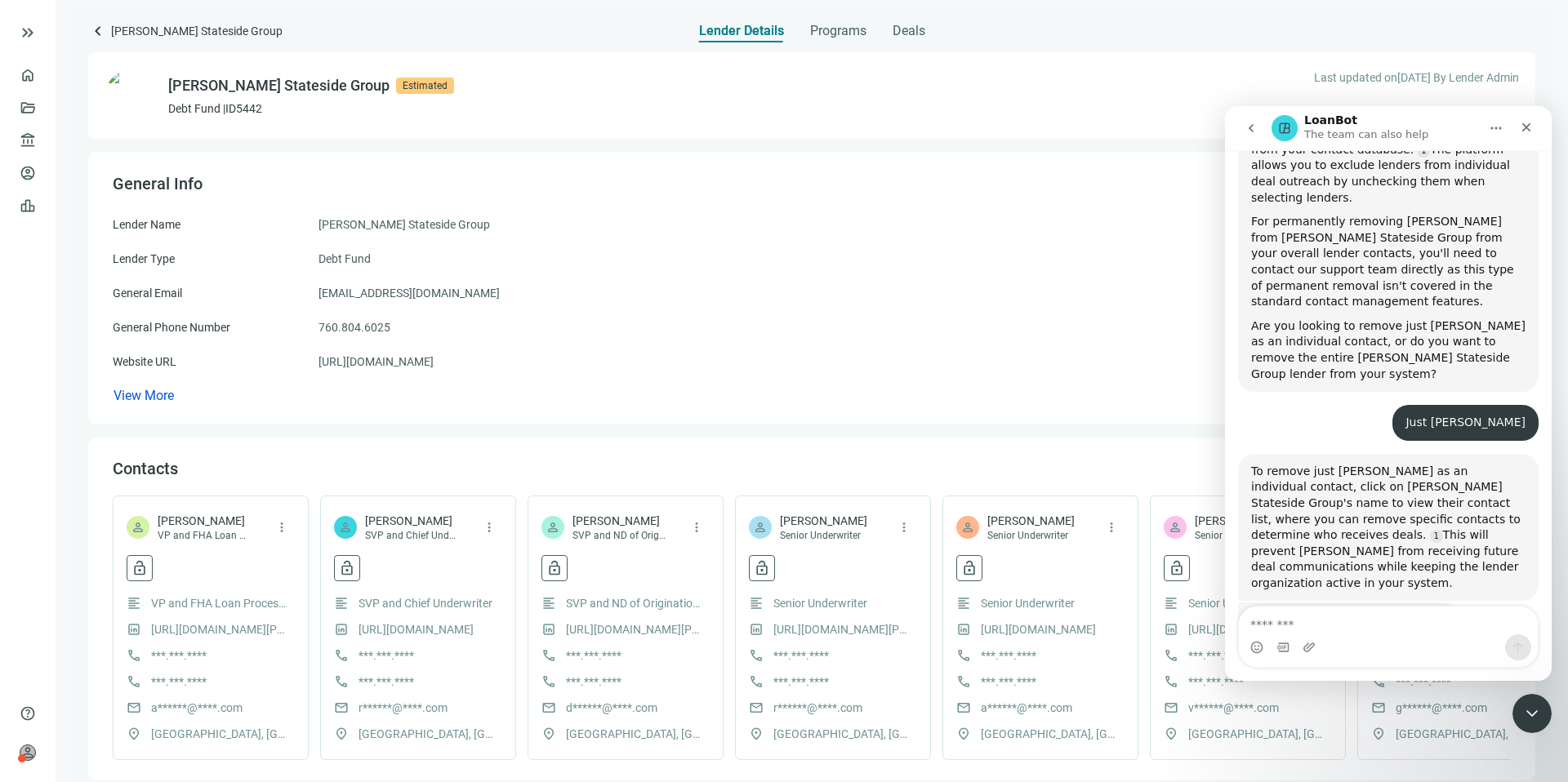
scroll to position [689, 0]
click at [485, 523] on span "more_vert" at bounding box center [489, 528] width 15 height 15
click at [576, 389] on div "View More" at bounding box center [811, 396] width 1398 height 18
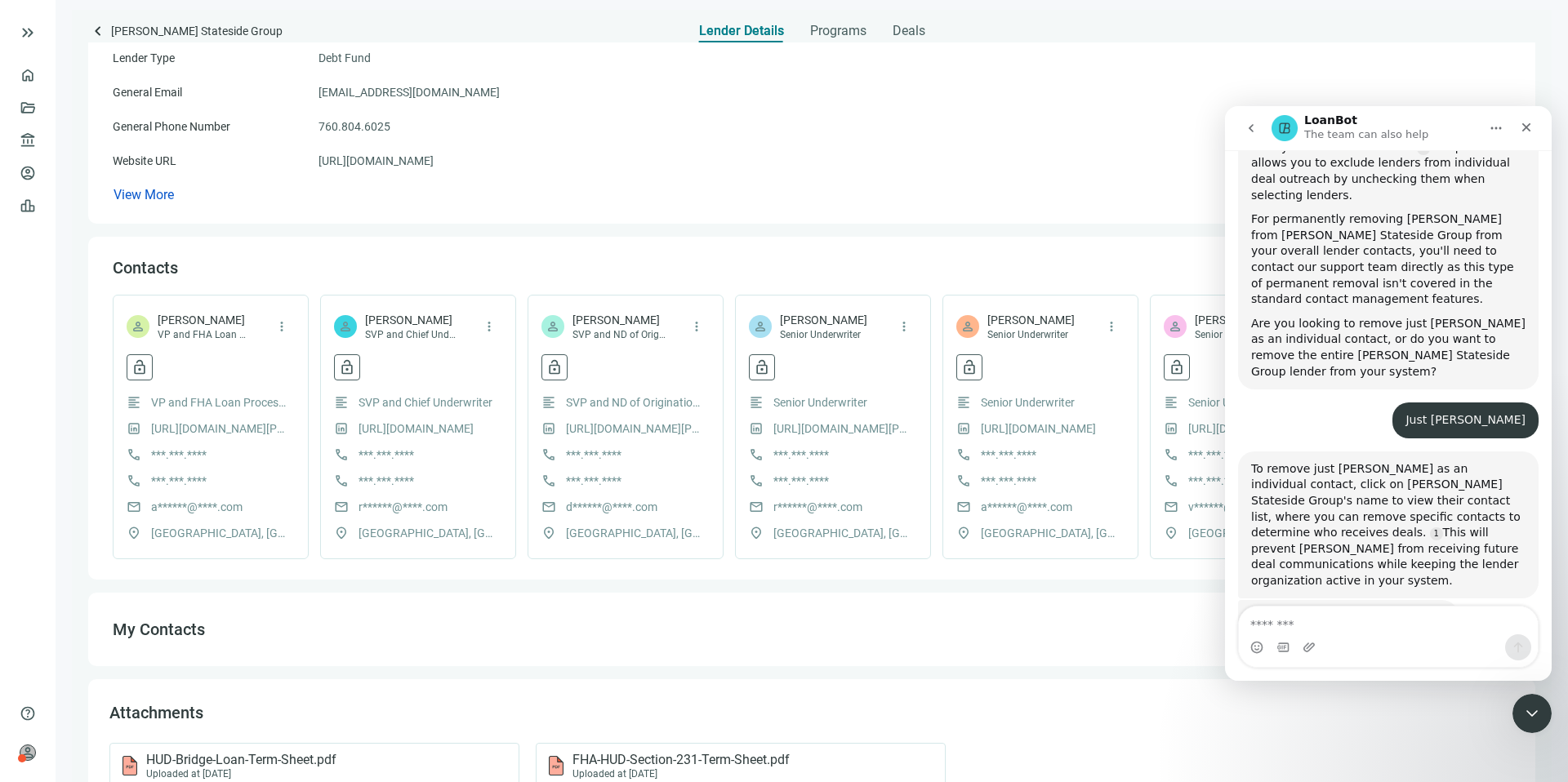
scroll to position [332, 0]
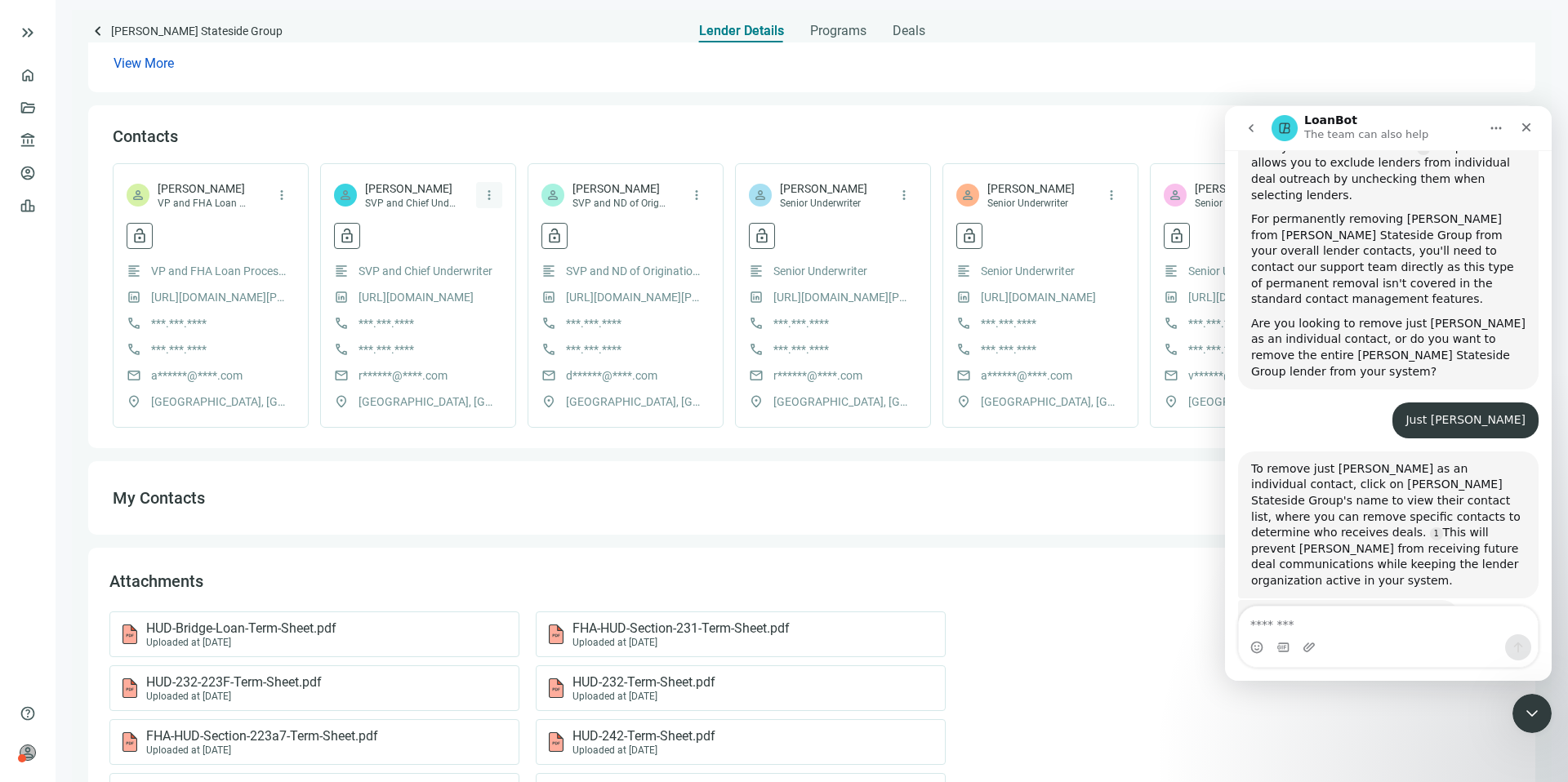
click at [491, 195] on span "more_vert" at bounding box center [489, 196] width 15 height 15
click at [524, 257] on span "Report Issue" at bounding box center [549, 262] width 64 height 13
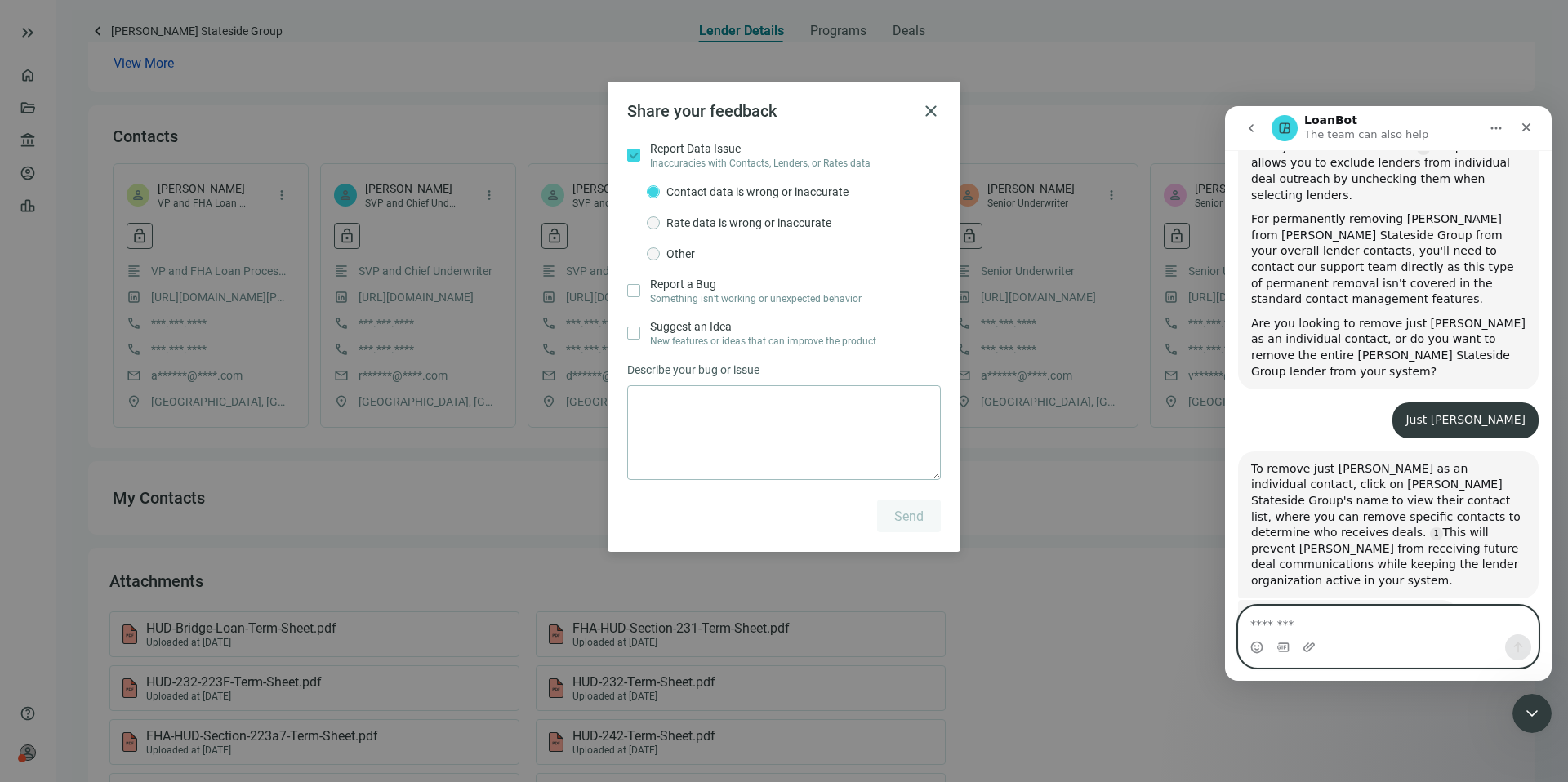
click at [1379, 622] on textarea "Message…" at bounding box center [1388, 621] width 299 height 28
type textarea "***"
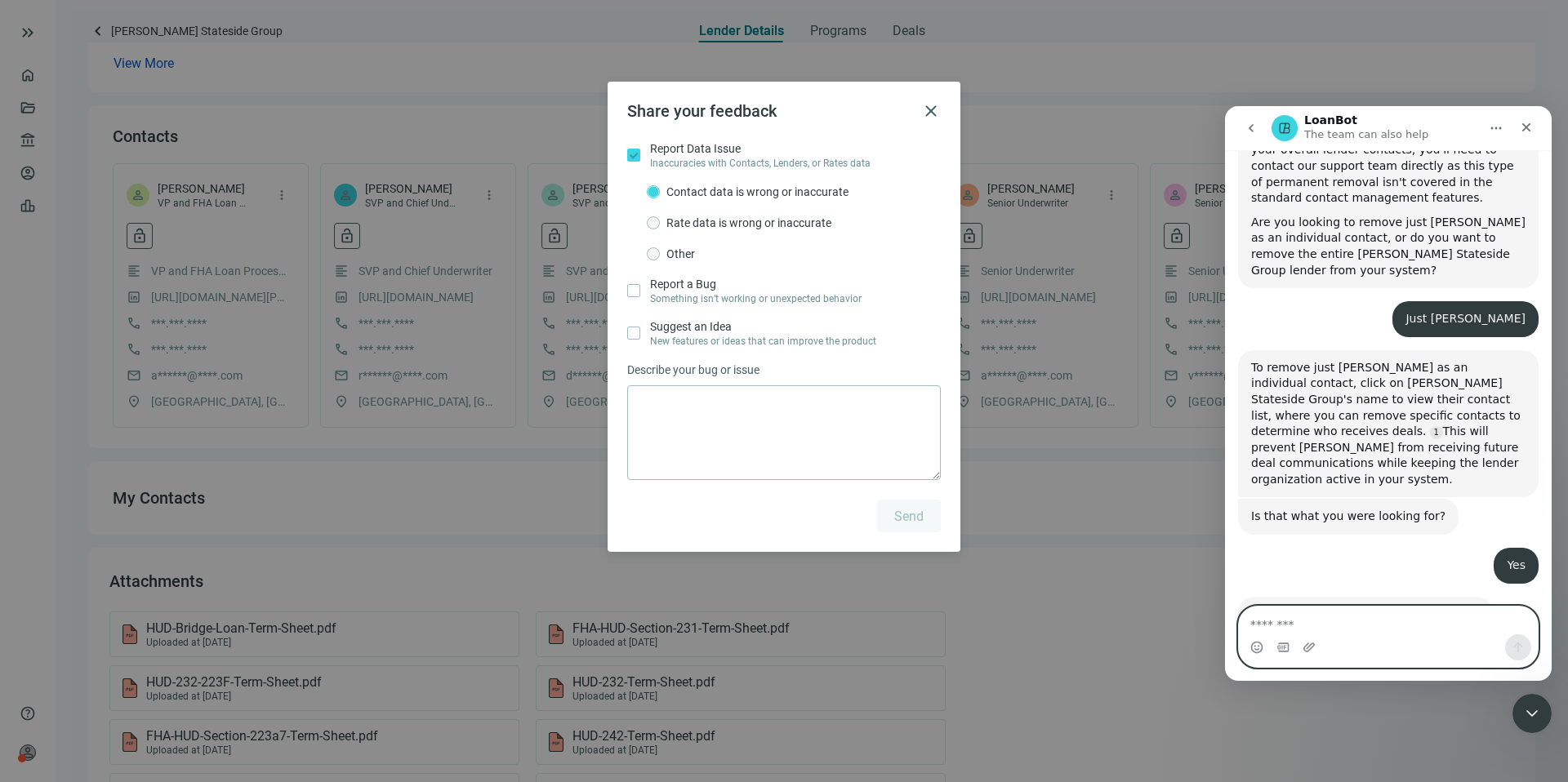
scroll to position [817, 0]
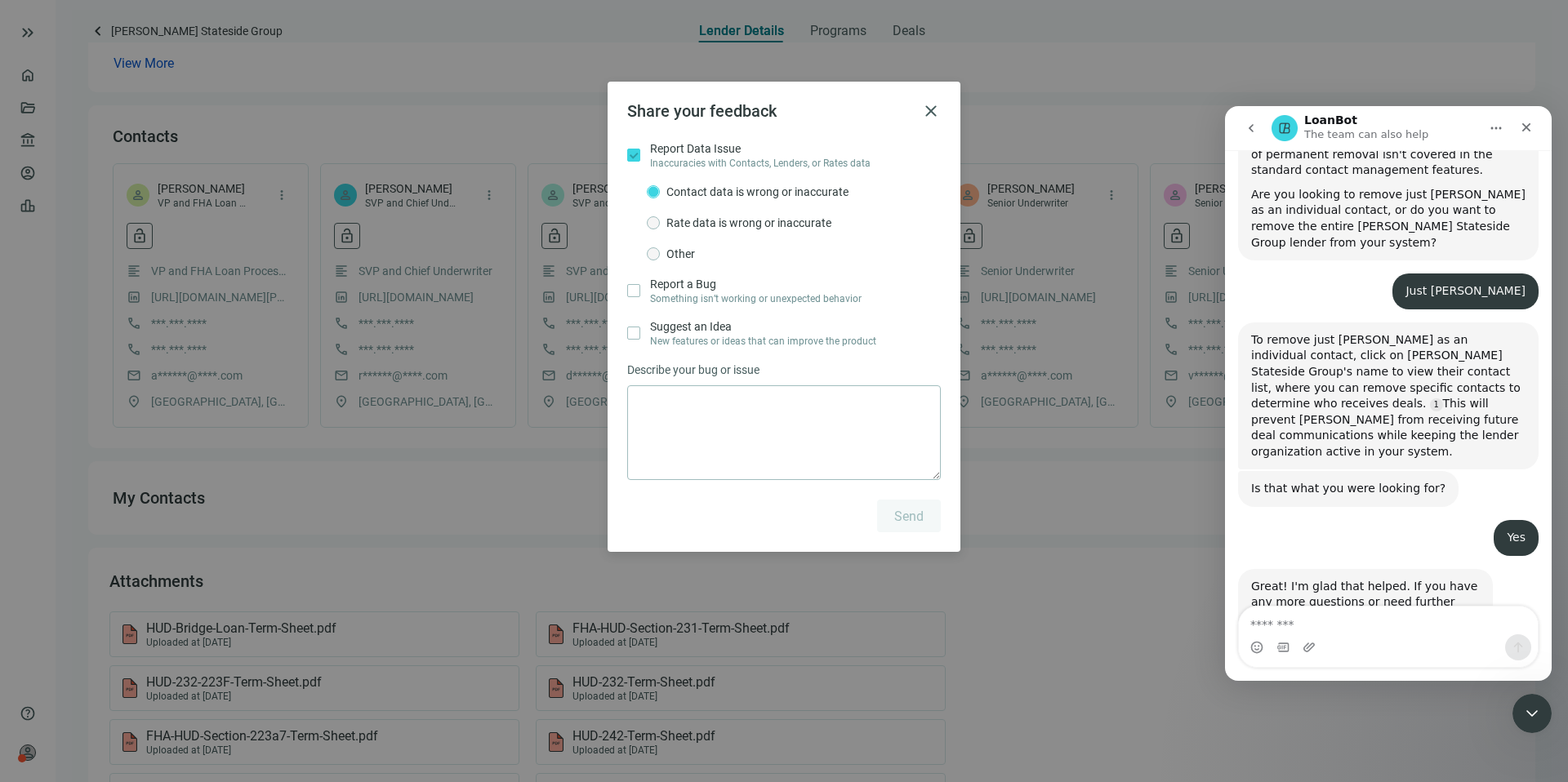
click at [635, 147] on label "Report Data Issue Inaccuracies with Contacts, Lenders, or Rates data" at bounding box center [784, 155] width 313 height 29
click at [635, 155] on label "Report Data Issue Inaccuracies with Contacts, Lenders, or Rates data" at bounding box center [784, 155] width 313 height 29
click at [838, 402] on textarea at bounding box center [784, 433] width 313 height 95
click at [631, 153] on label "Report Data Issue Inaccuracies with Contacts, Lenders, or Rates data" at bounding box center [784, 155] width 313 height 29
click at [732, 437] on textarea at bounding box center [784, 433] width 313 height 95
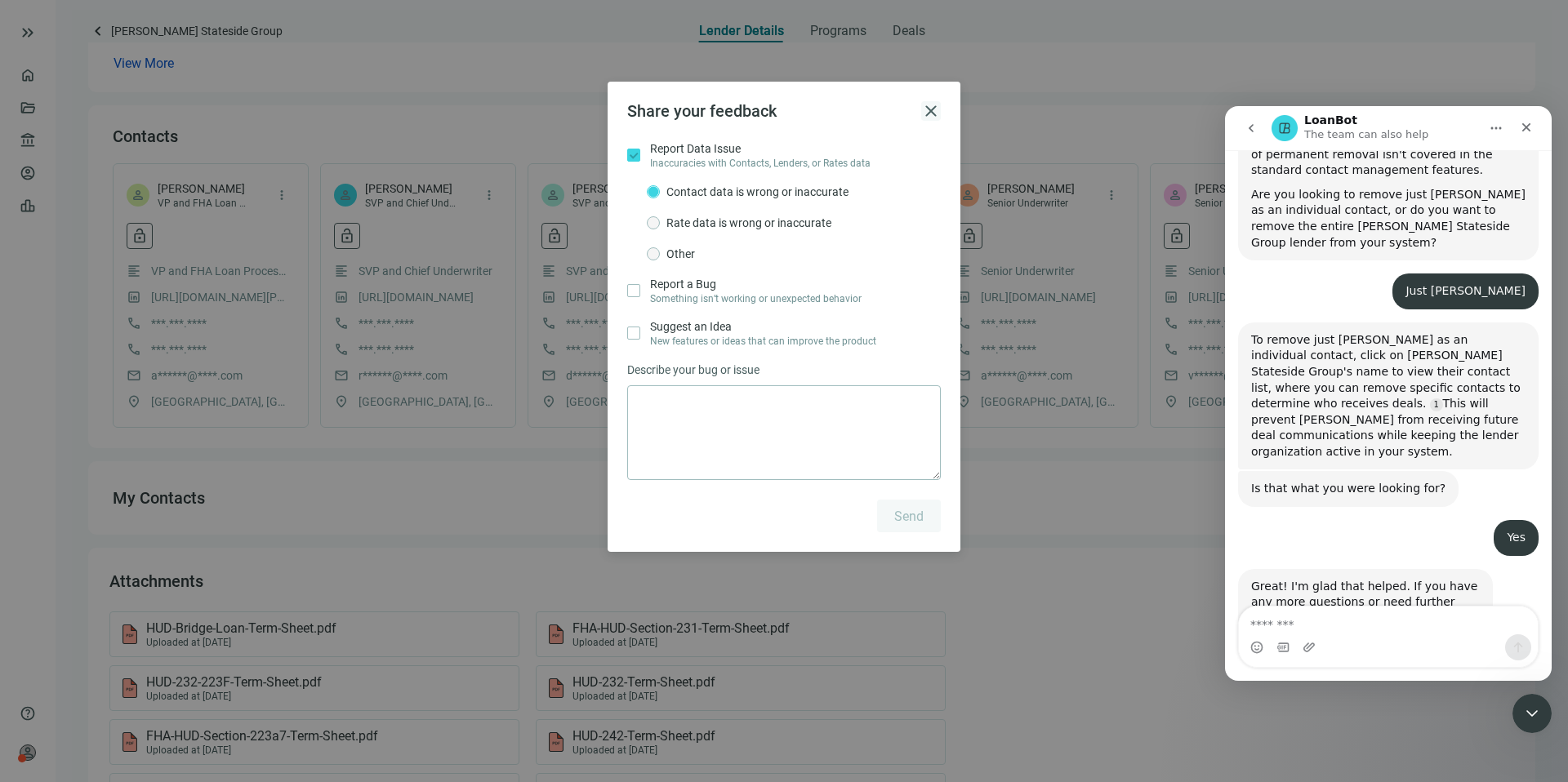
click at [932, 113] on span "close" at bounding box center [931, 111] width 20 height 20
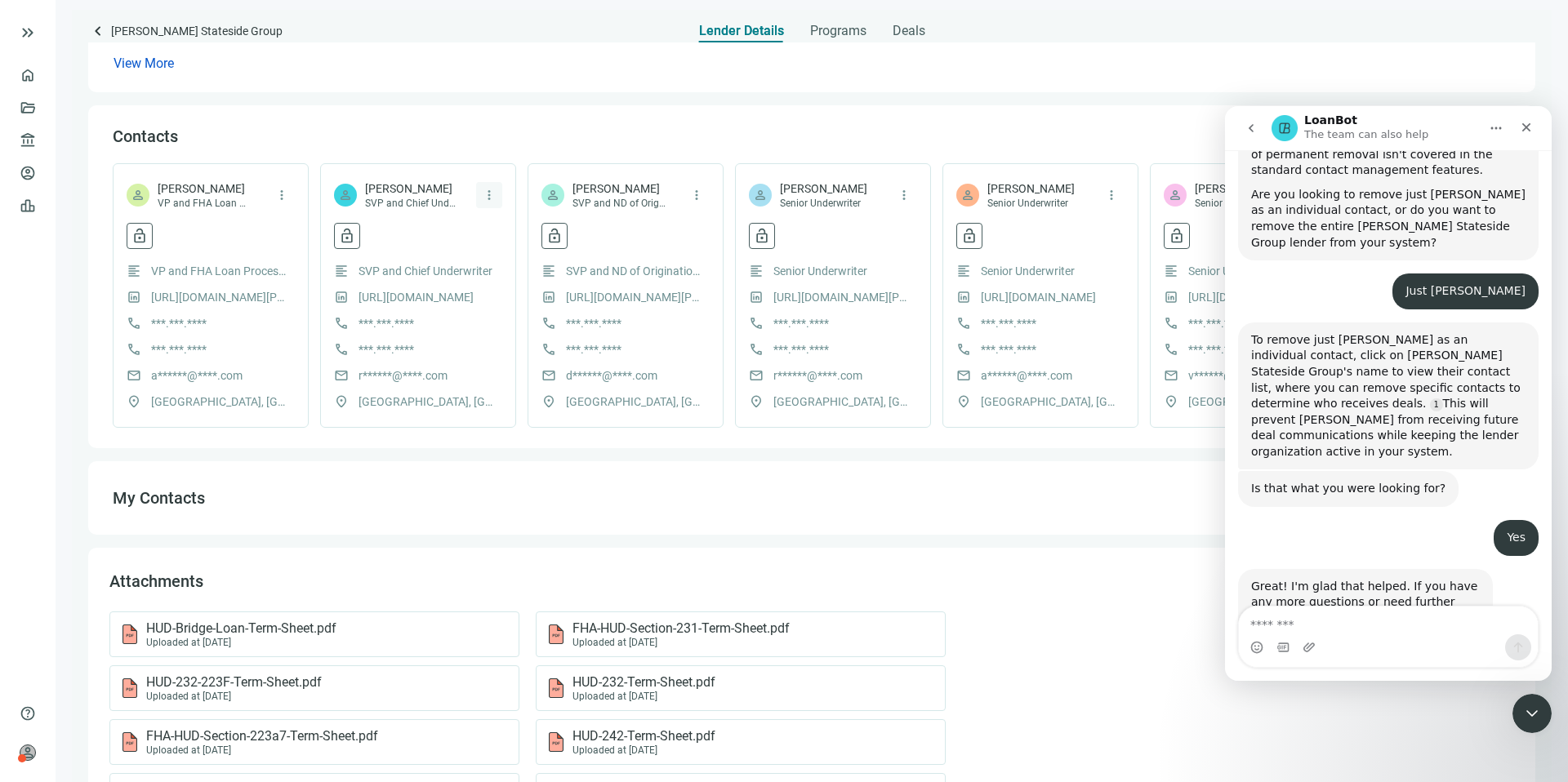
click at [484, 196] on span "more_vert" at bounding box center [489, 196] width 15 height 15
click at [520, 258] on span "Report Issue" at bounding box center [549, 262] width 64 height 13
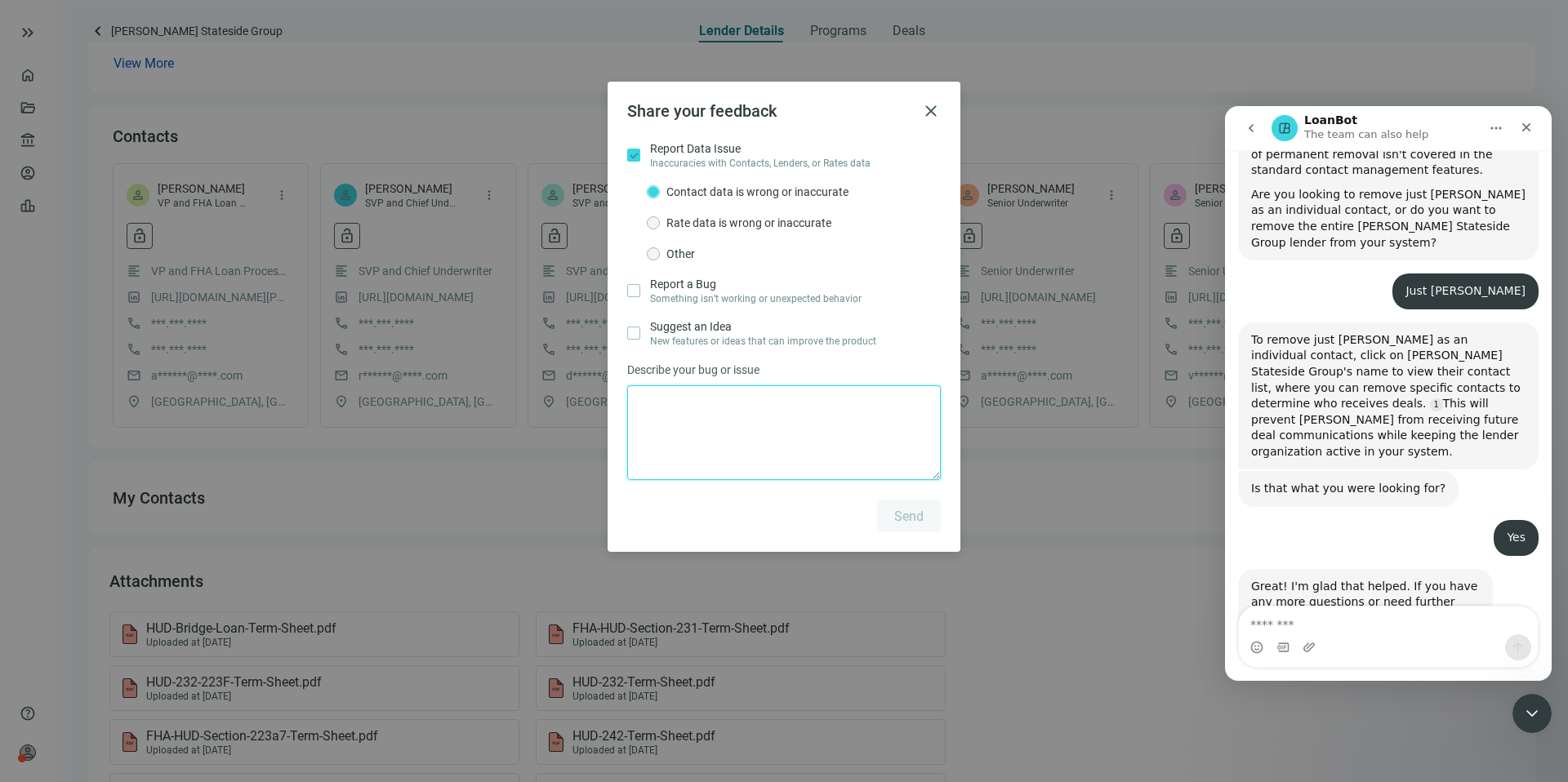
click at [728, 411] on textarea at bounding box center [784, 433] width 313 height 95
type textarea "**********"
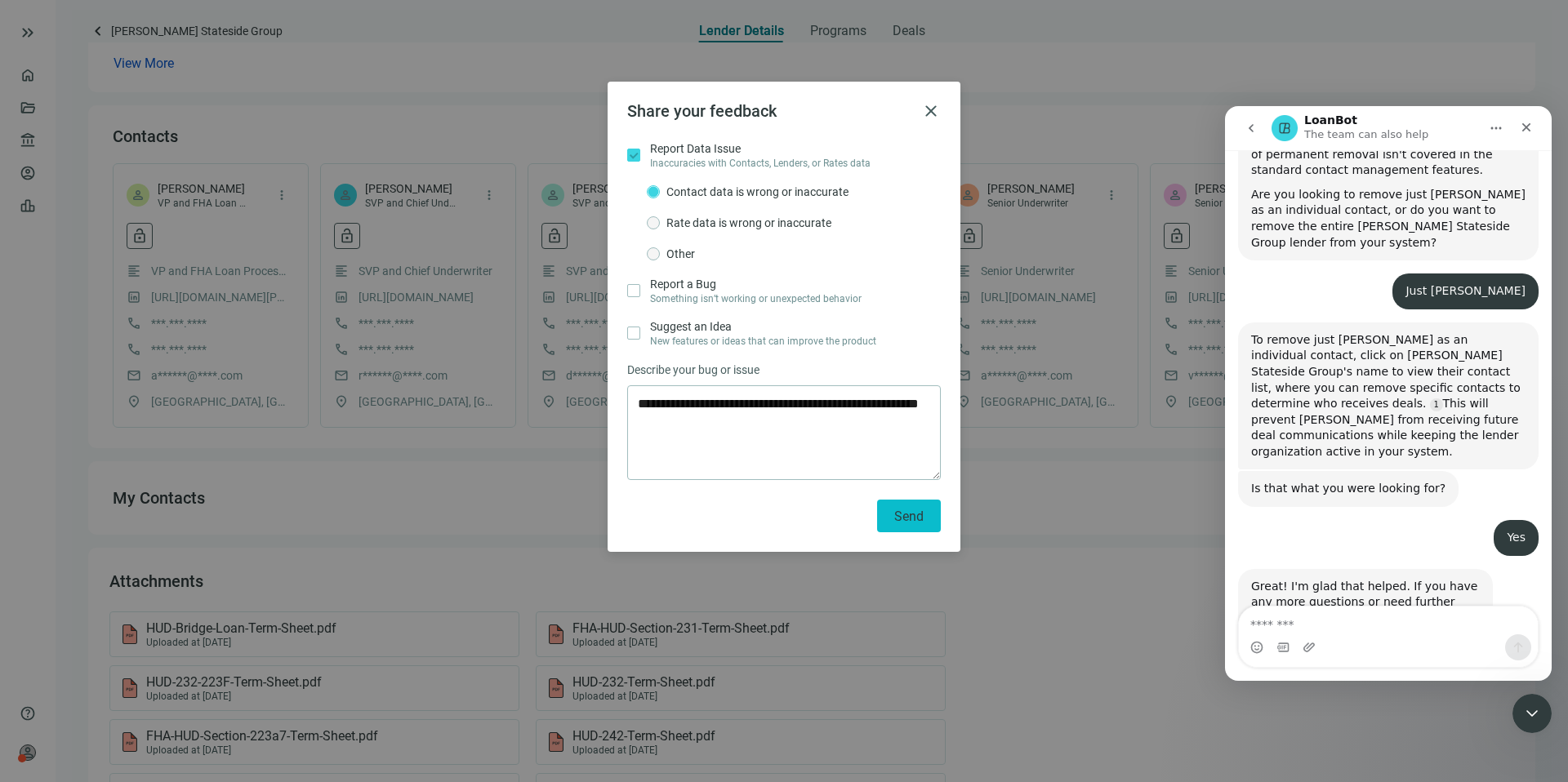
click at [896, 518] on span "Send" at bounding box center [909, 516] width 29 height 16
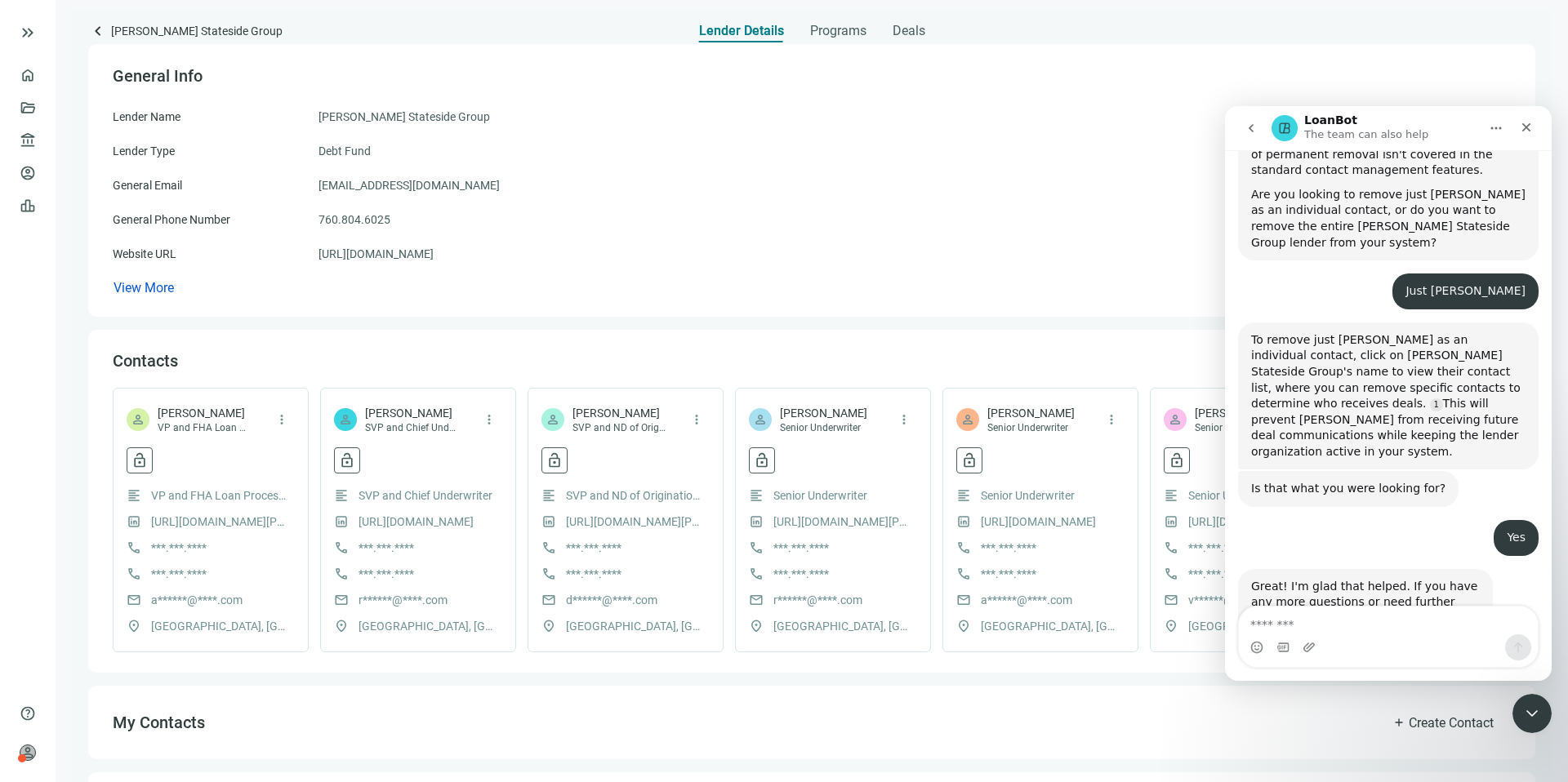
scroll to position [100, 0]
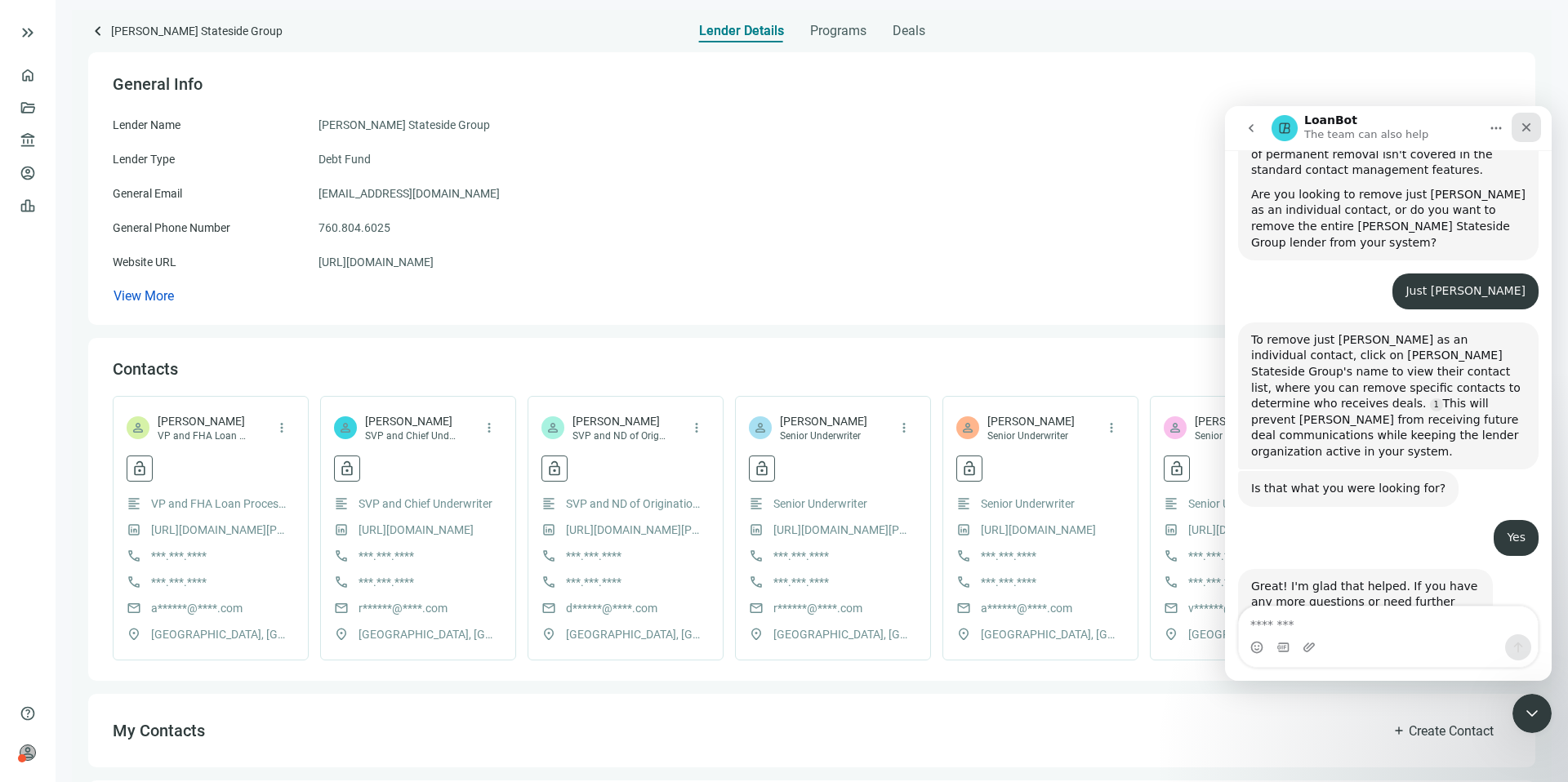
click at [1523, 123] on icon "Close" at bounding box center [1526, 128] width 13 height 13
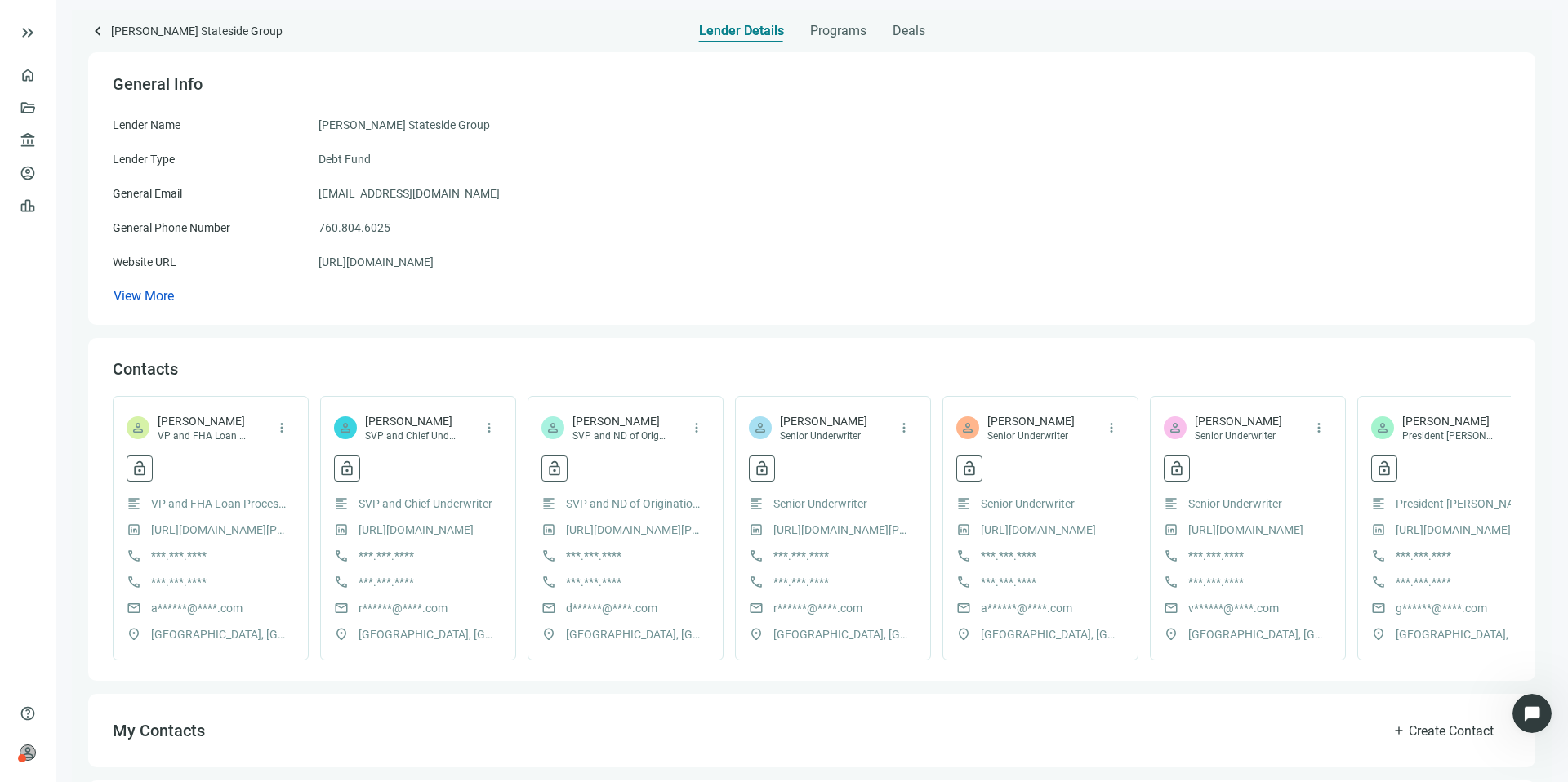
scroll to position [817, 0]
